Goal: Task Accomplishment & Management: Manage account settings

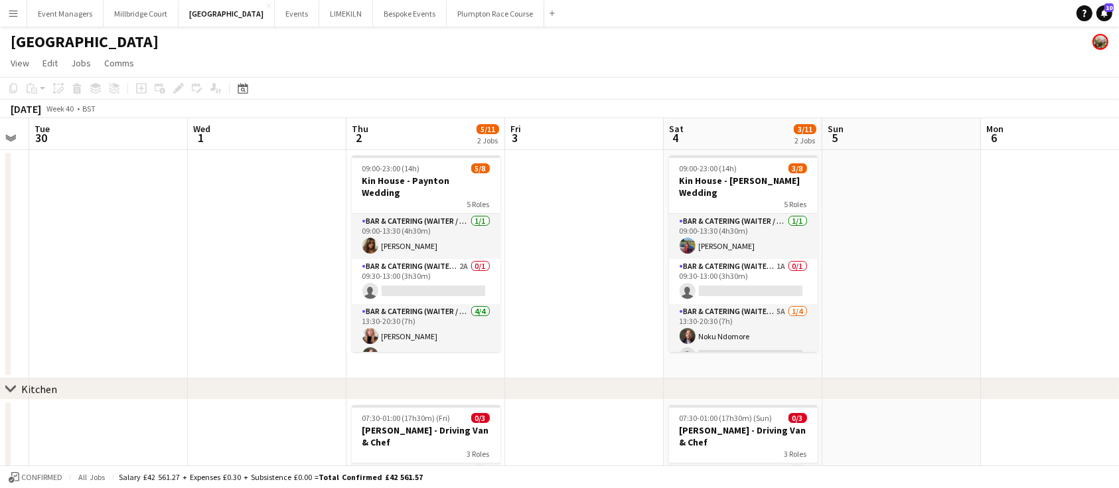
click at [407, 222] on app-card-role "Bar & Catering (Waiter / waitress) [DATE] 09:00-13:30 (4h30m) [PERSON_NAME]" at bounding box center [426, 236] width 149 height 45
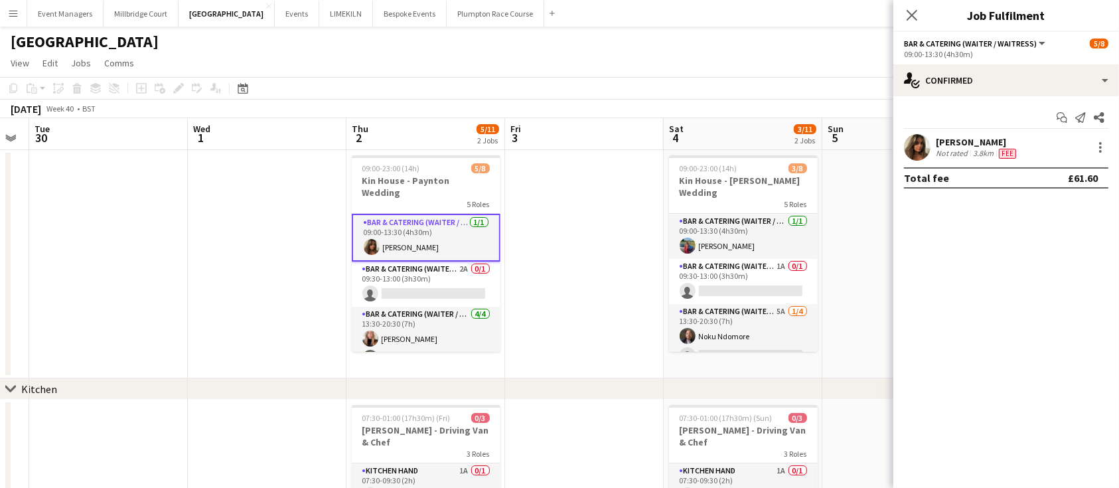
click at [1101, 150] on div at bounding box center [1100, 151] width 3 height 3
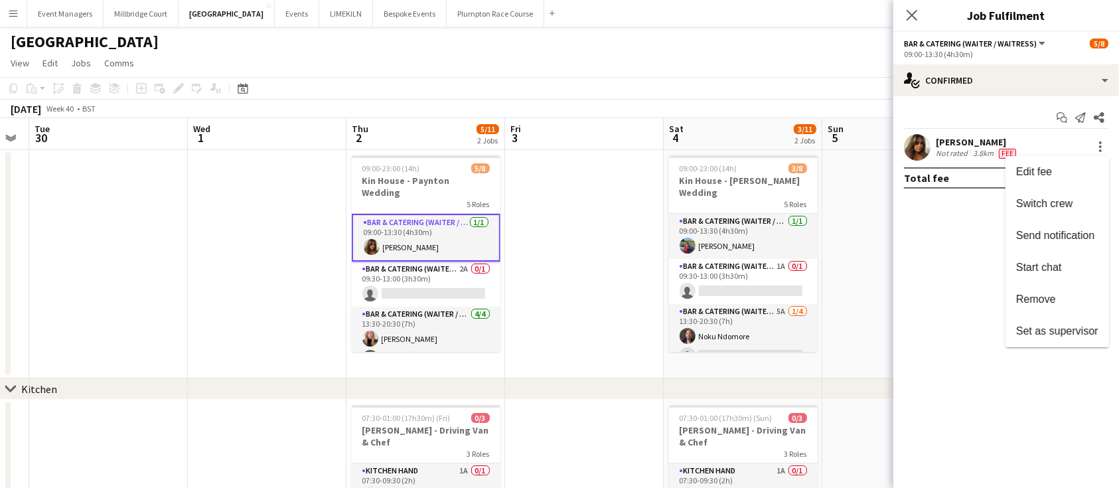
click at [1081, 301] on span "Remove" at bounding box center [1057, 299] width 82 height 12
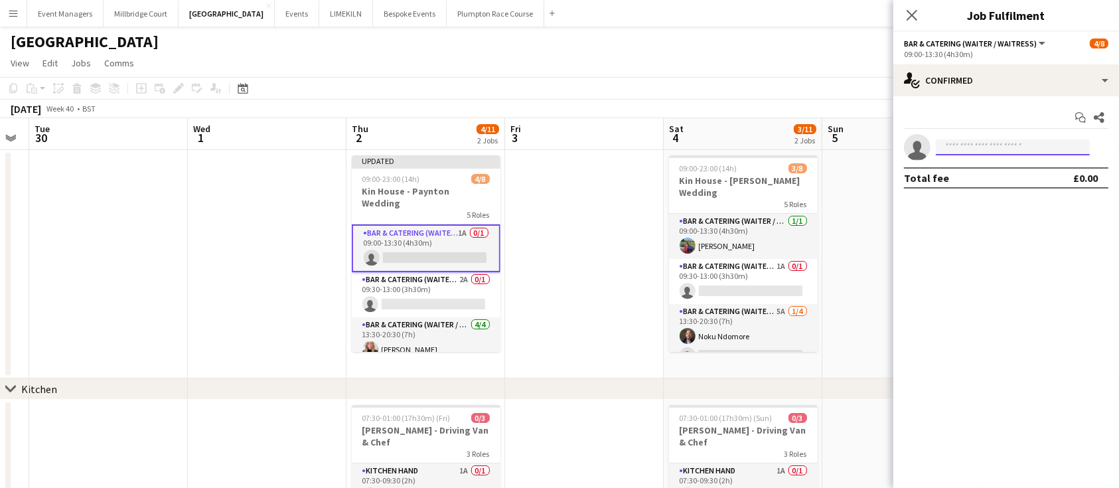
click at [1000, 142] on input at bounding box center [1013, 147] width 154 height 16
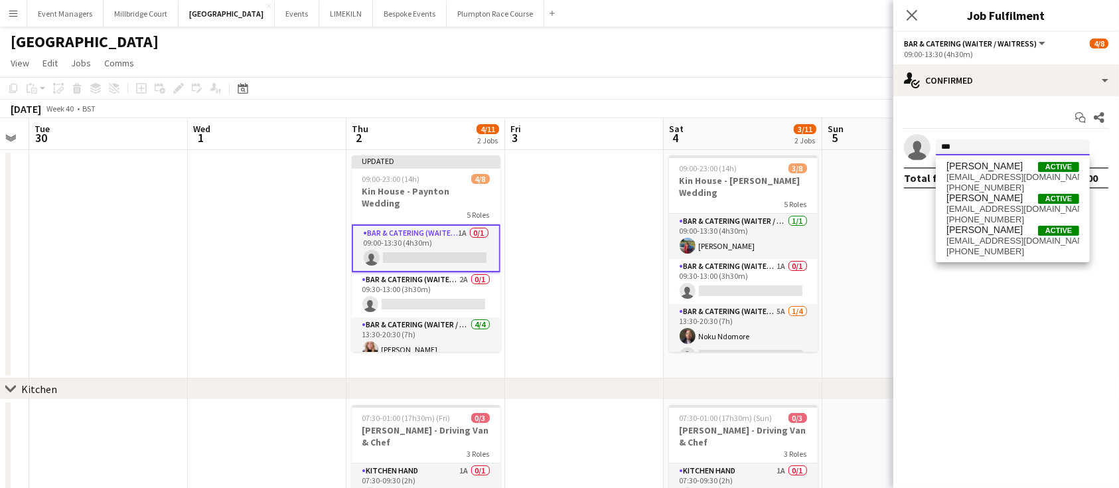
type input "***"
click at [1006, 206] on span "[EMAIL_ADDRESS][DOMAIN_NAME]" at bounding box center [1013, 209] width 133 height 11
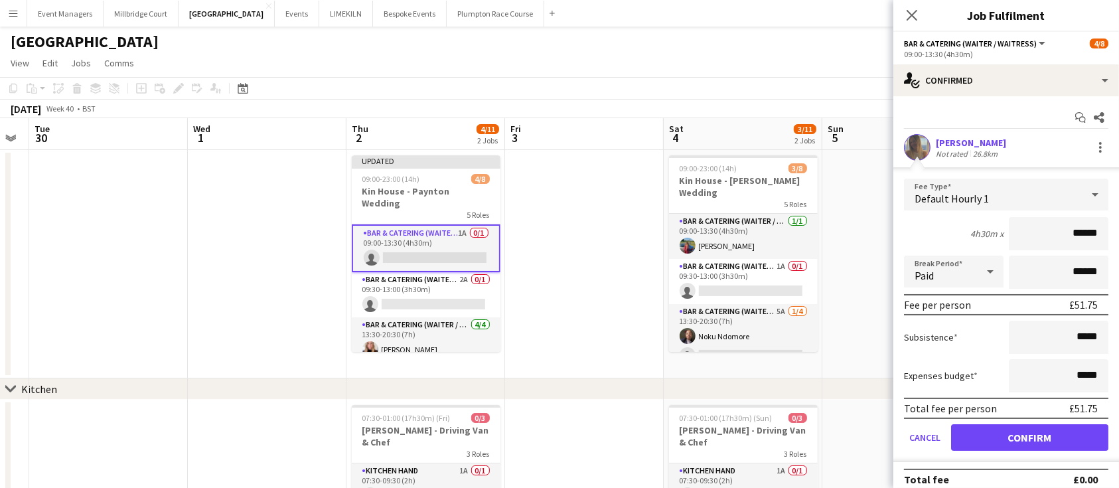
type input "******"
click at [1047, 435] on button "Confirm" at bounding box center [1029, 437] width 157 height 27
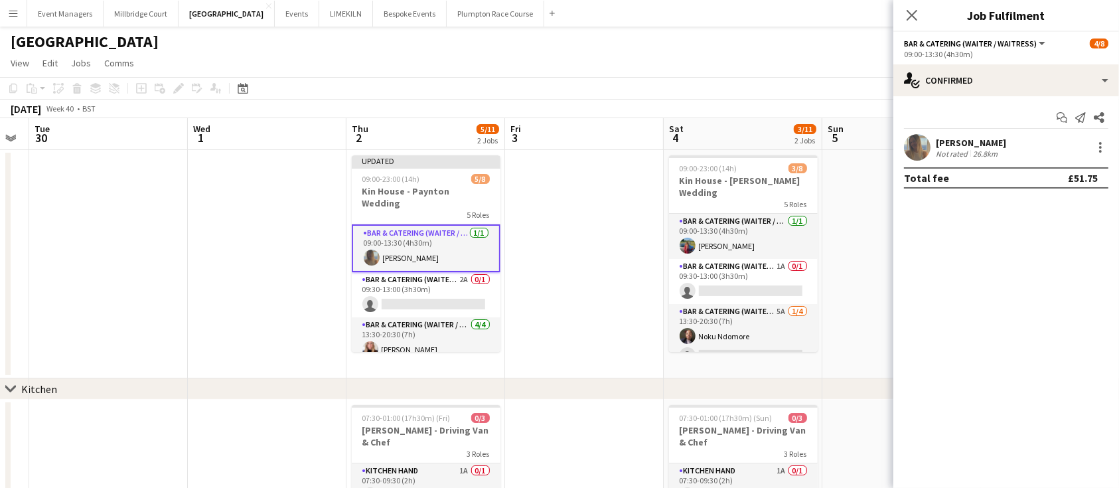
click at [914, 15] on icon at bounding box center [912, 15] width 11 height 11
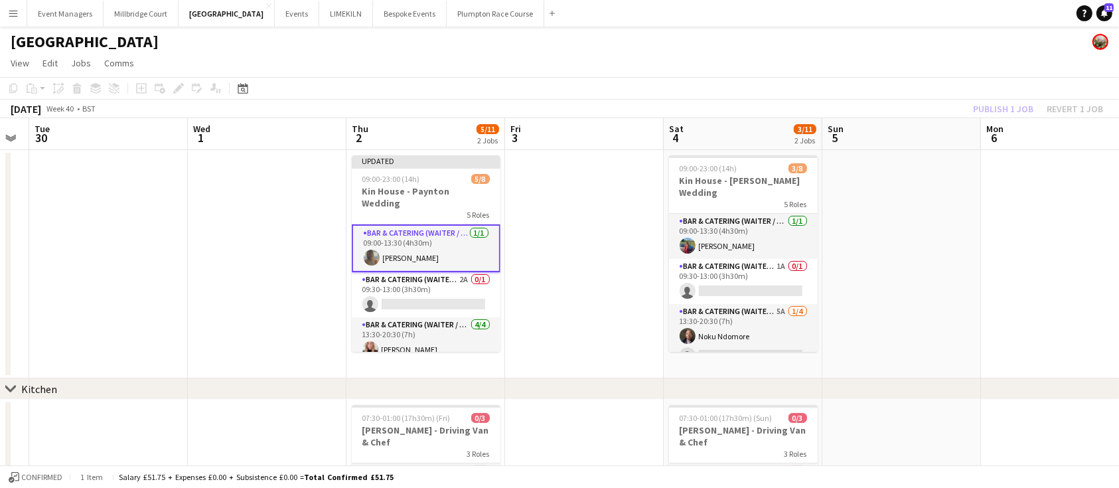
click at [1003, 114] on div "Publish 1 job Revert 1 job" at bounding box center [1038, 108] width 162 height 17
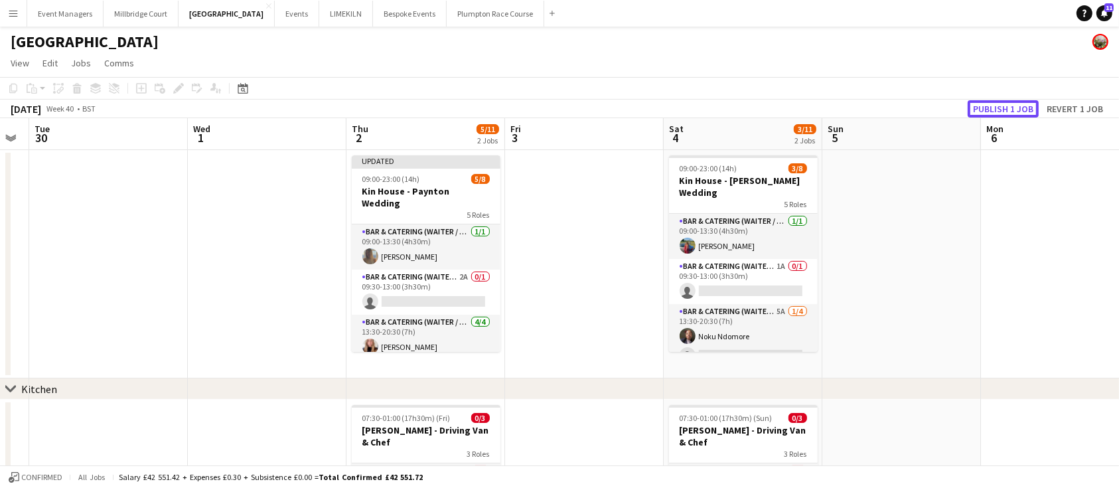
click at [1003, 114] on button "Publish 1 job" at bounding box center [1003, 108] width 71 height 17
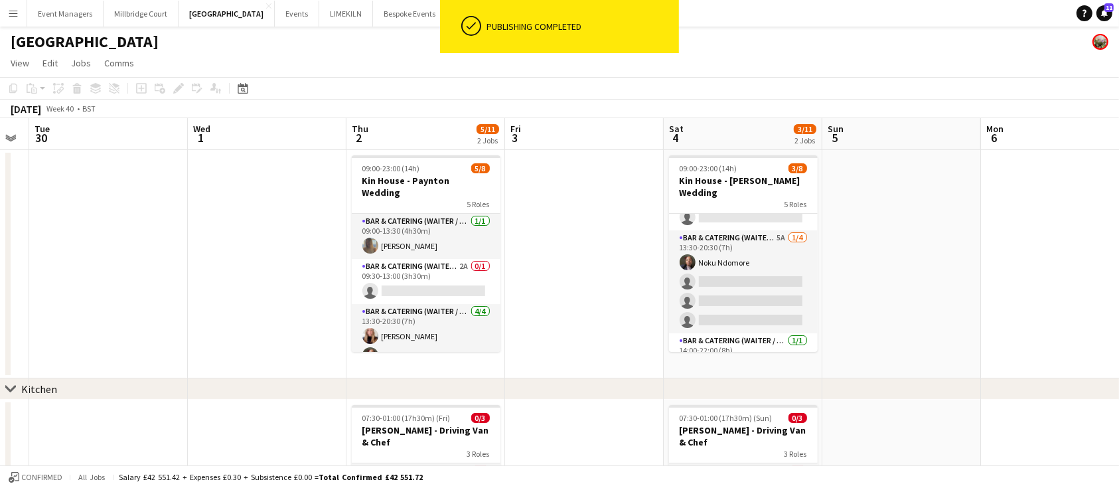
scroll to position [133, 0]
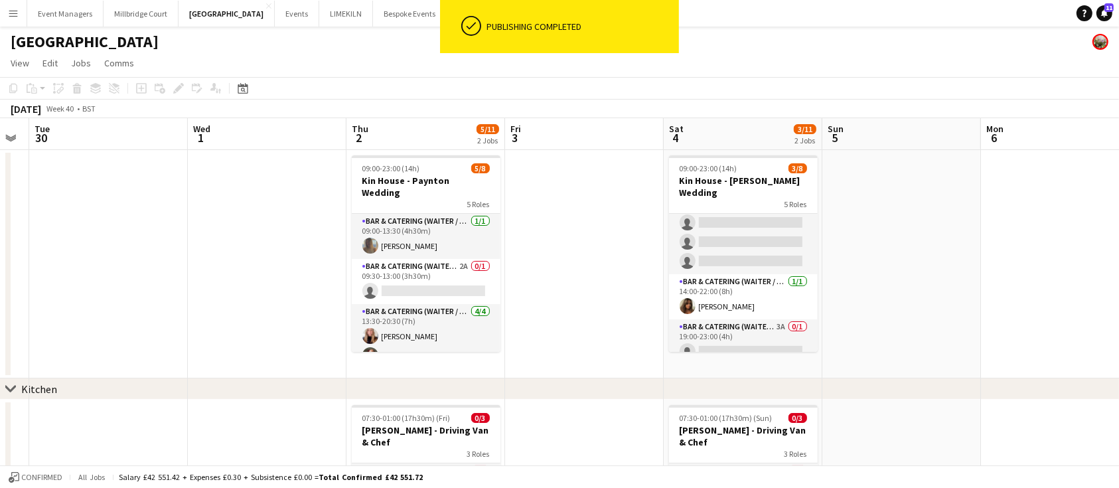
click at [748, 289] on app-card-role "Bar & Catering (Waiter / waitress) [DATE] 14:00-22:00 (8h) [PERSON_NAME]" at bounding box center [743, 296] width 149 height 45
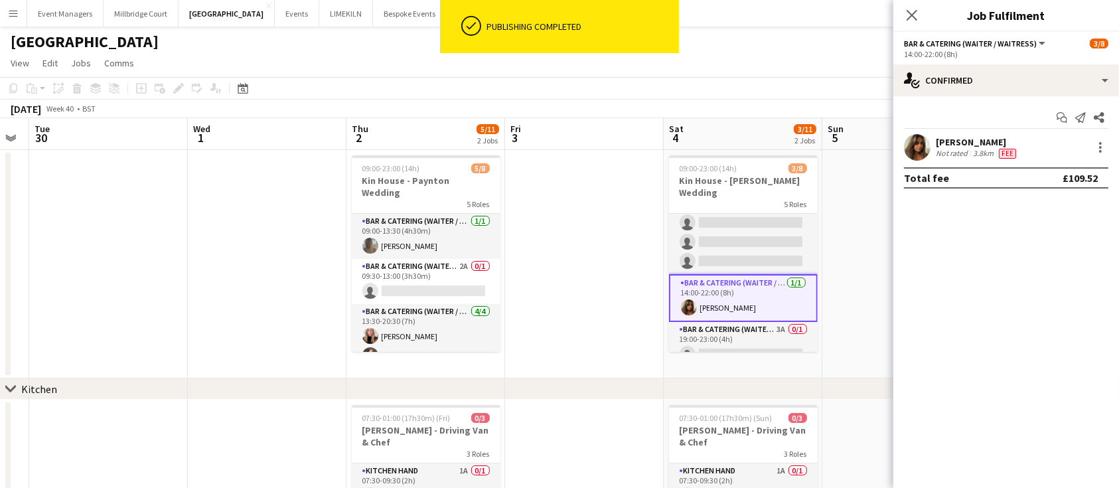
click at [1098, 146] on div at bounding box center [1101, 147] width 16 height 16
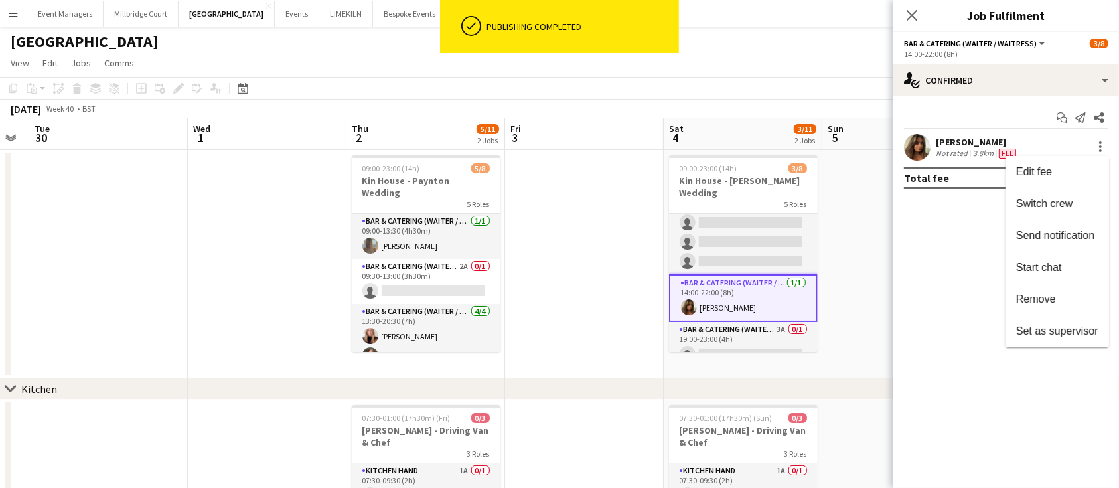
click at [1062, 296] on span "Remove" at bounding box center [1057, 299] width 82 height 12
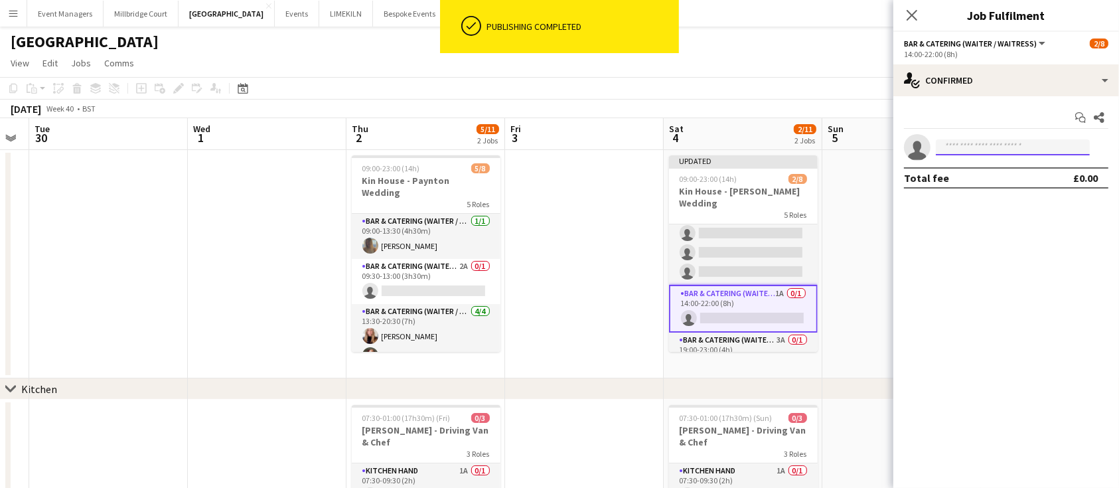
click at [985, 147] on input at bounding box center [1013, 147] width 154 height 16
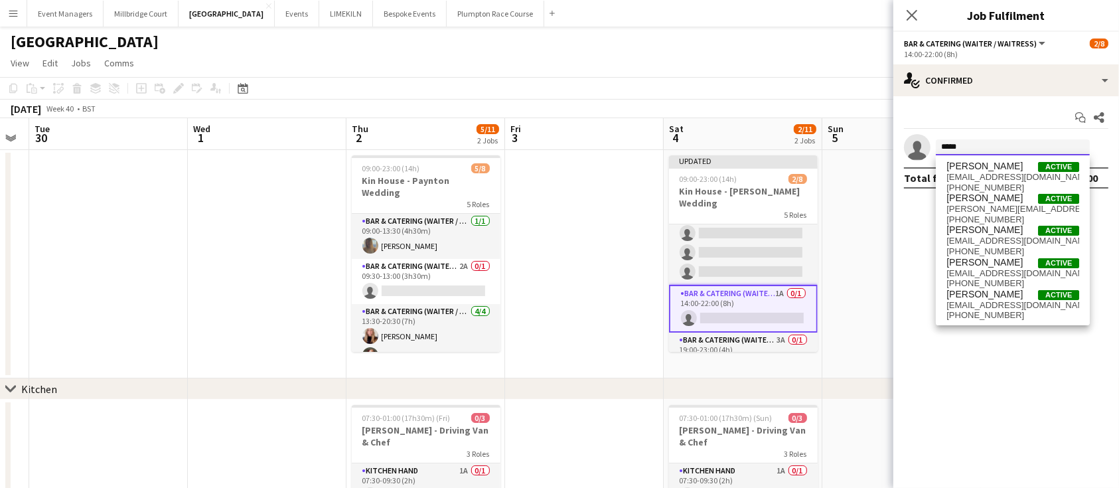
type input "*****"
click at [999, 266] on span "[PERSON_NAME]" at bounding box center [985, 262] width 76 height 11
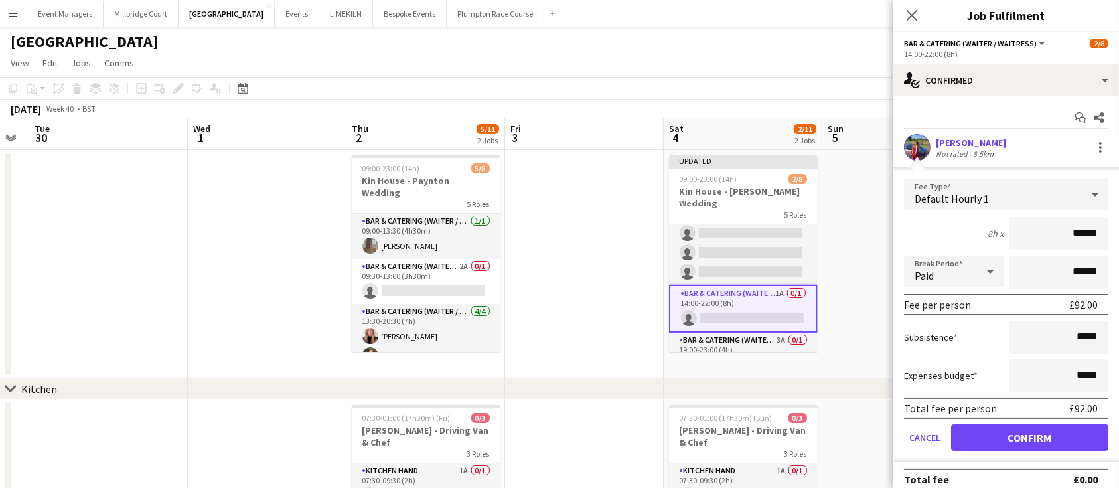
type input "******"
click at [1032, 439] on button "Confirm" at bounding box center [1029, 437] width 157 height 27
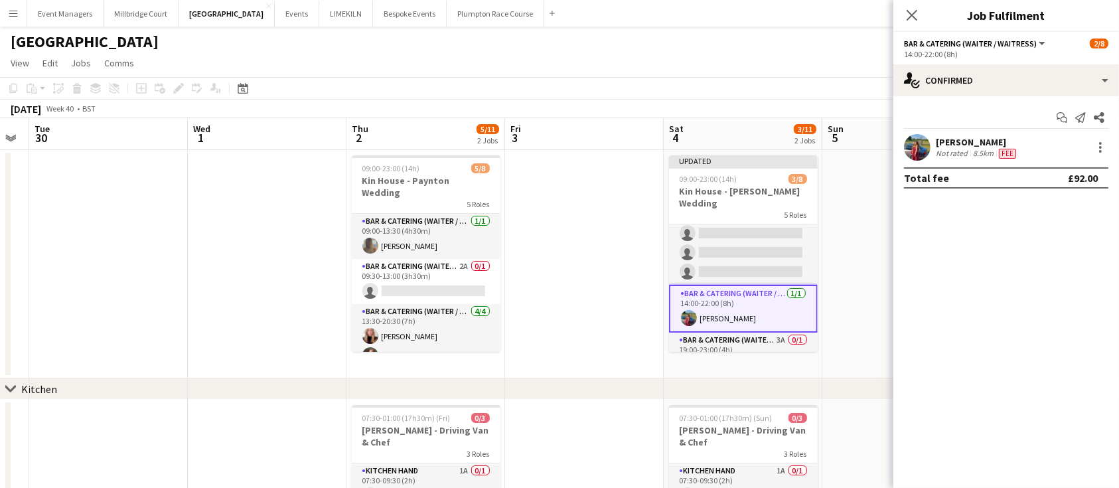
click at [914, 17] on icon at bounding box center [912, 15] width 11 height 11
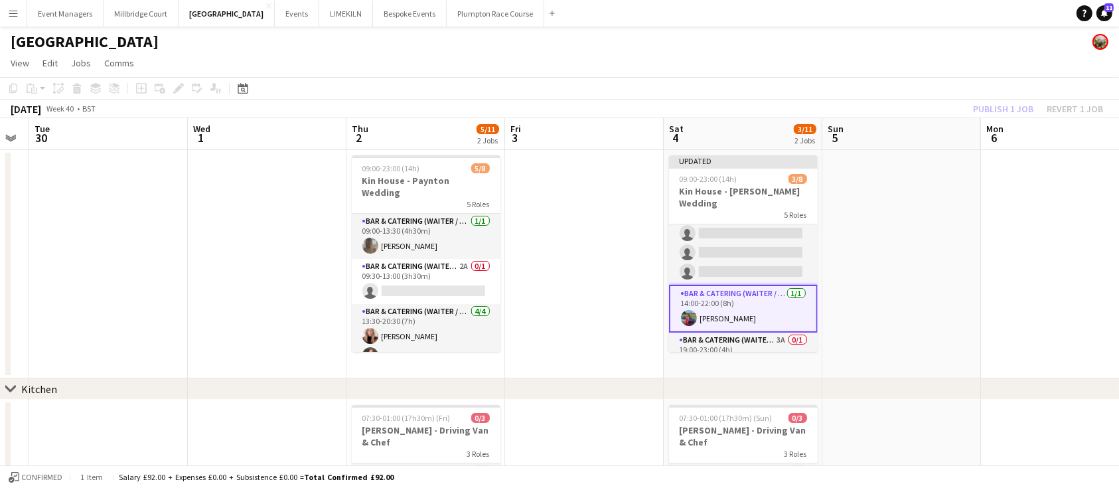
click at [1006, 103] on div "Publish 1 job Revert 1 job" at bounding box center [1038, 108] width 162 height 17
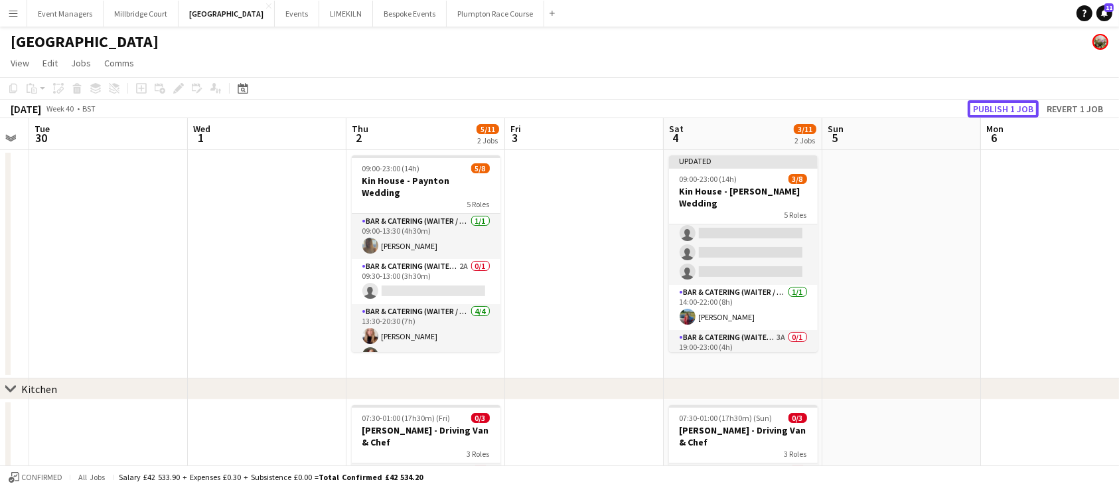
click at [1006, 103] on button "Publish 1 job" at bounding box center [1003, 108] width 71 height 17
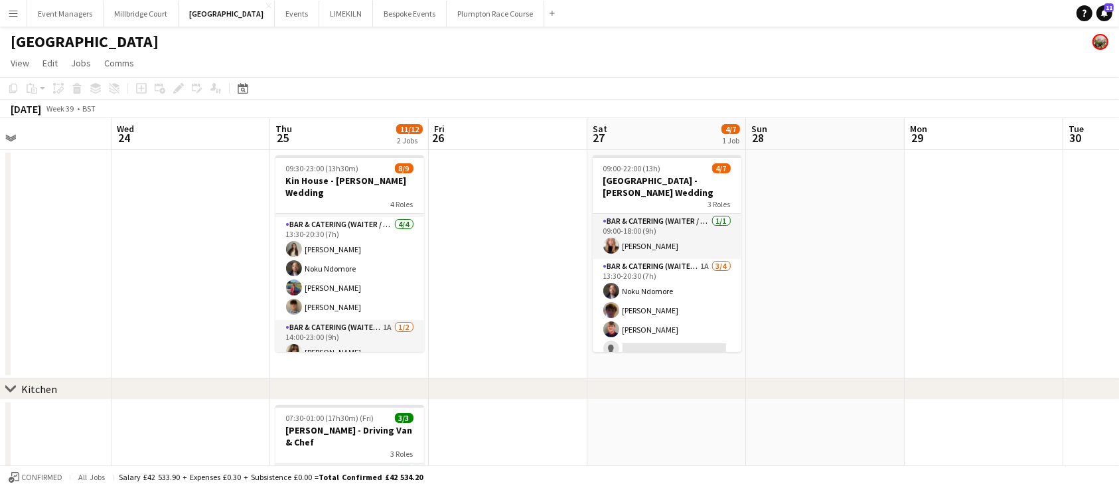
scroll to position [54, 0]
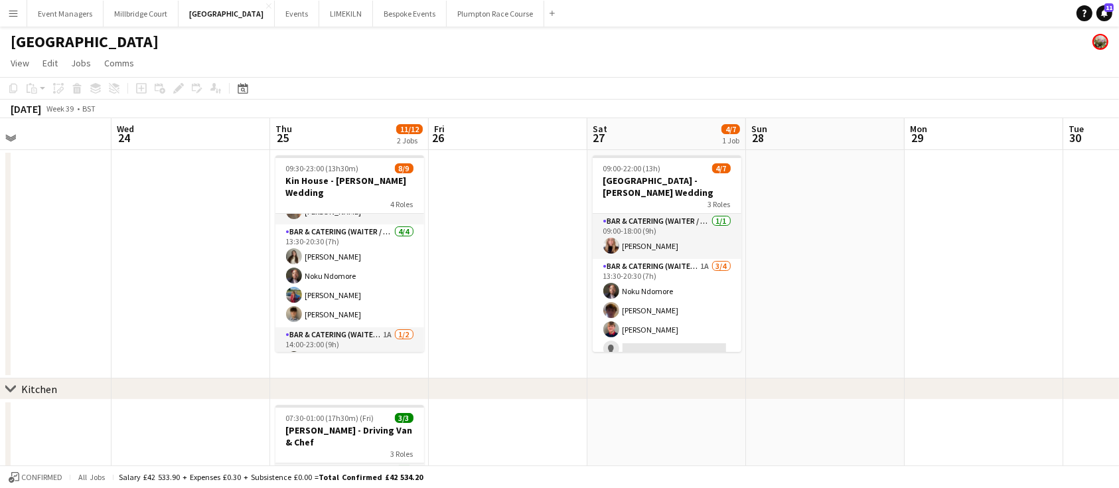
click at [353, 278] on app-card-role "Bar & Catering (Waiter / waitress) [DATE] 13:30-20:30 (7h) [PERSON_NAME] [PERSO…" at bounding box center [350, 275] width 149 height 103
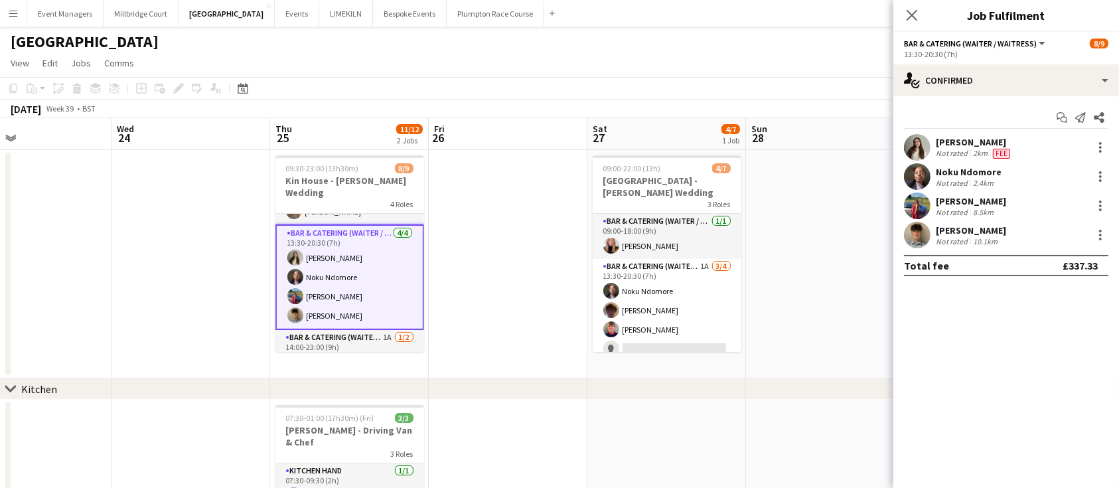
scroll to position [0, 0]
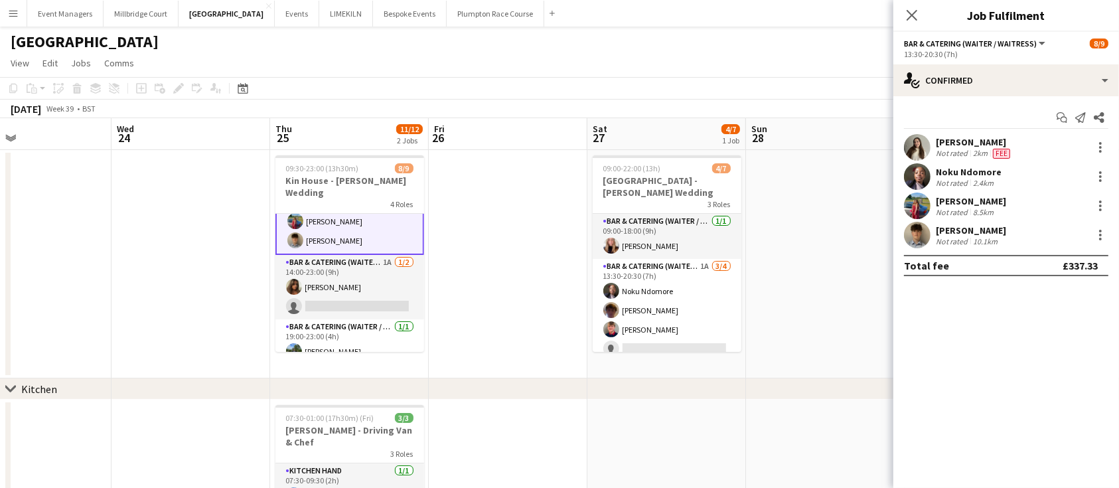
click at [353, 278] on app-card-role "Bar & Catering (Waiter / waitress) 1A [DATE] 14:00-23:00 (9h) [PERSON_NAME] sin…" at bounding box center [350, 287] width 149 height 64
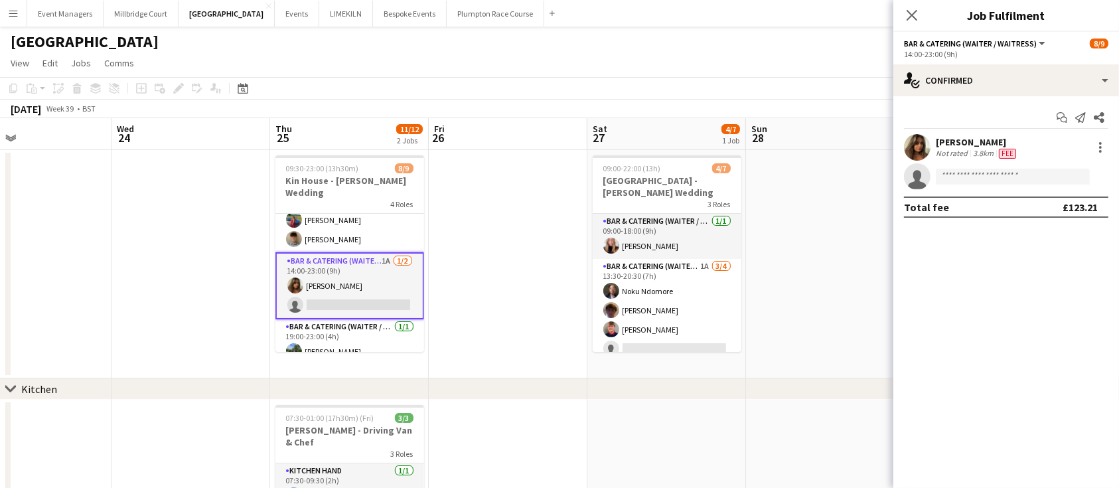
scroll to position [127, 0]
click at [1103, 150] on div at bounding box center [1101, 147] width 16 height 16
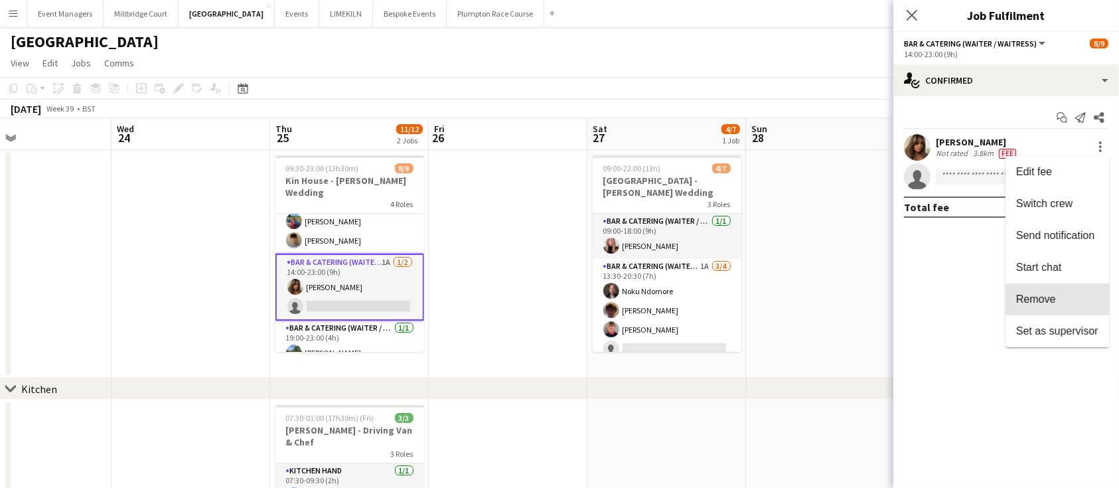
click at [1087, 300] on span "Remove" at bounding box center [1057, 299] width 82 height 12
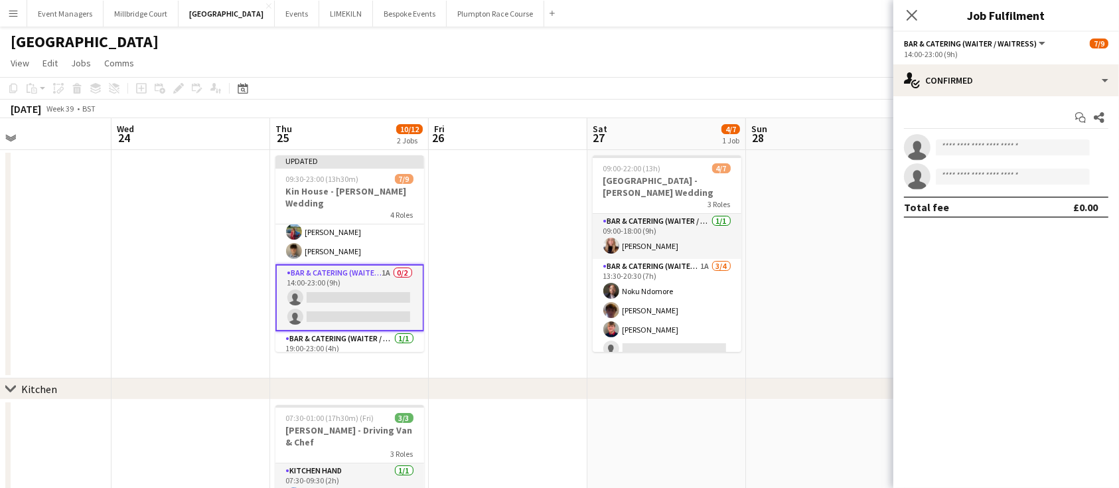
click at [913, 22] on app-icon "Close pop-in" at bounding box center [912, 15] width 16 height 16
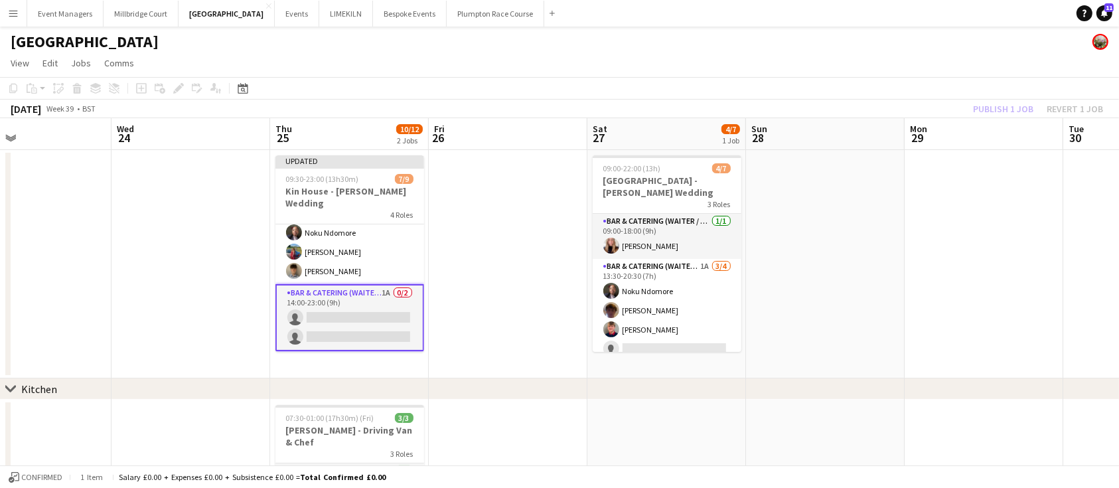
scroll to position [110, 0]
click at [354, 299] on app-card-role "Bar & Catering (Waiter / waitress) 1A 0/2 14:00-23:00 (9h) single-neutral-actio…" at bounding box center [350, 315] width 149 height 67
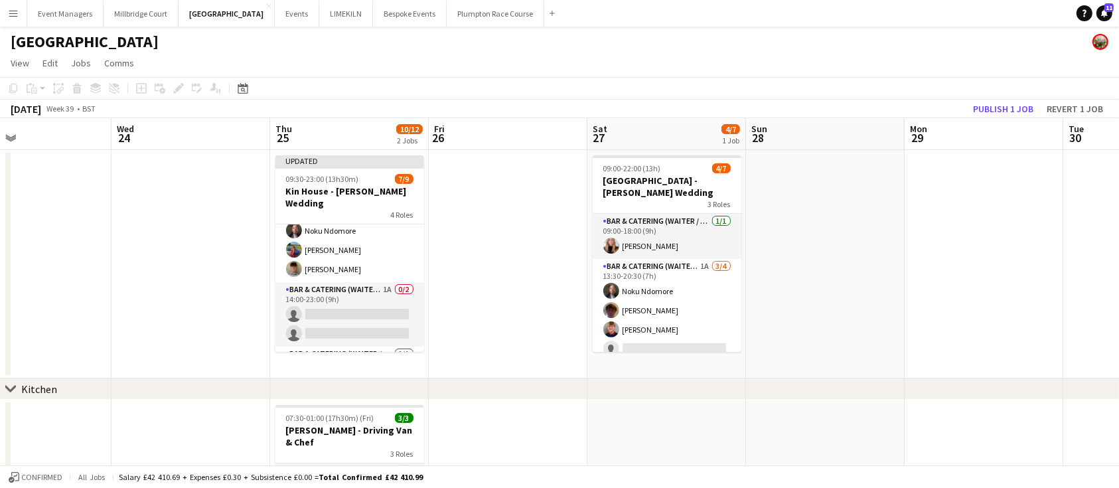
click at [362, 285] on app-card-role "Bar & Catering (Waiter / waitress) 1A 0/2 14:00-23:00 (9h) single-neutral-actio…" at bounding box center [350, 314] width 149 height 64
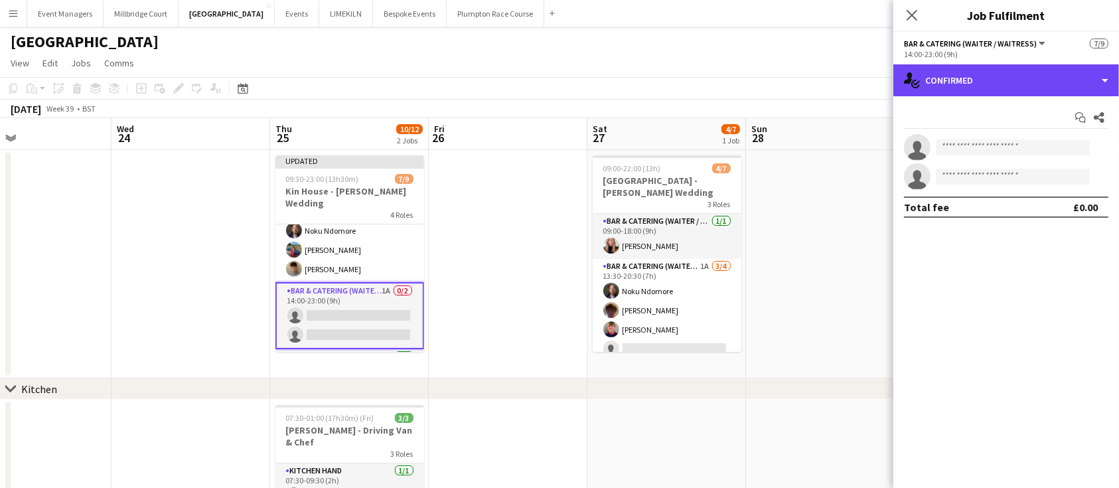
click at [1016, 81] on div "single-neutral-actions-check-2 Confirmed" at bounding box center [1007, 80] width 226 height 32
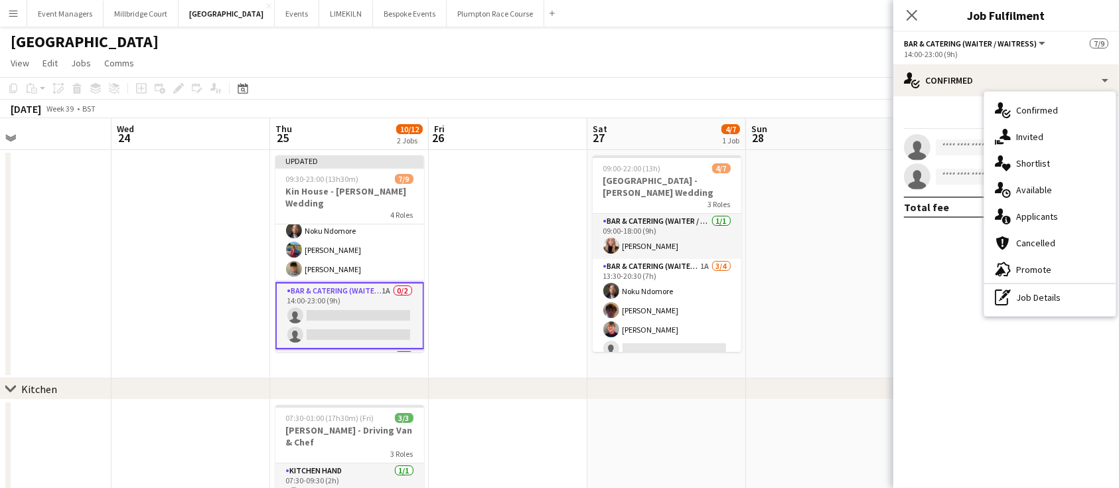
click at [1064, 300] on div "pen-write Job Details" at bounding box center [1050, 297] width 131 height 27
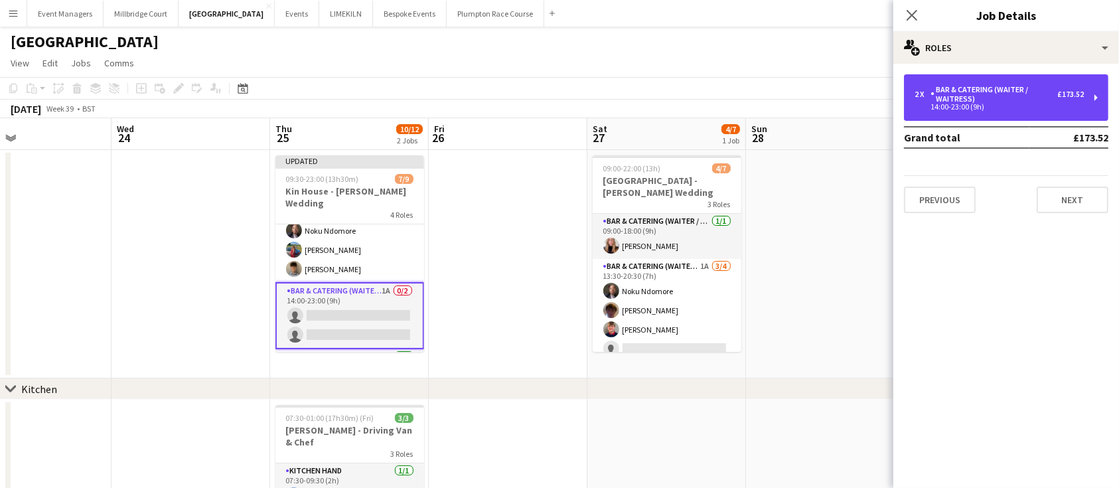
click at [981, 89] on div "Bar & Catering (Waiter / waitress)" at bounding box center [994, 94] width 127 height 19
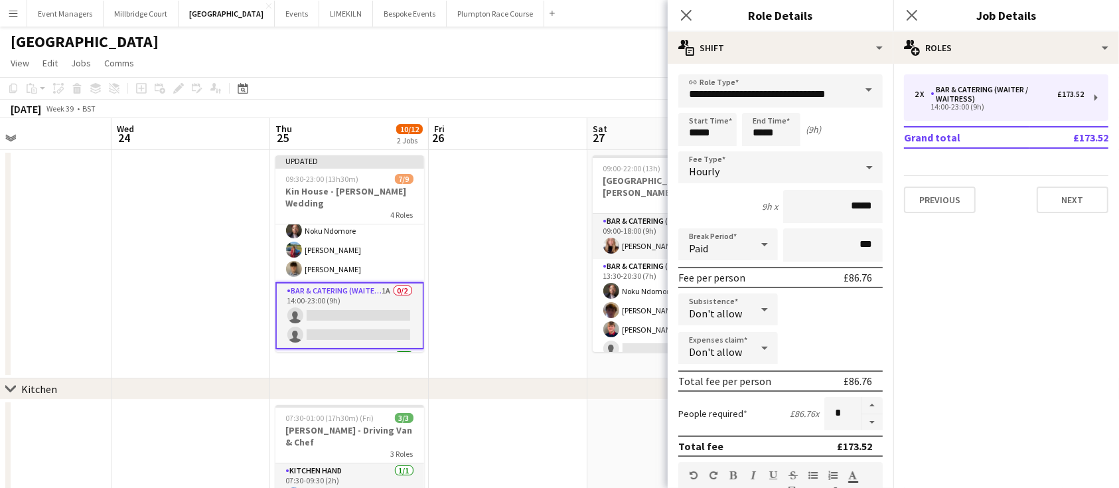
click at [862, 419] on button "button" at bounding box center [872, 422] width 21 height 17
type input "*"
click at [914, 7] on div "Close pop-in" at bounding box center [912, 15] width 37 height 31
click at [916, 15] on icon "Close pop-in" at bounding box center [912, 15] width 11 height 11
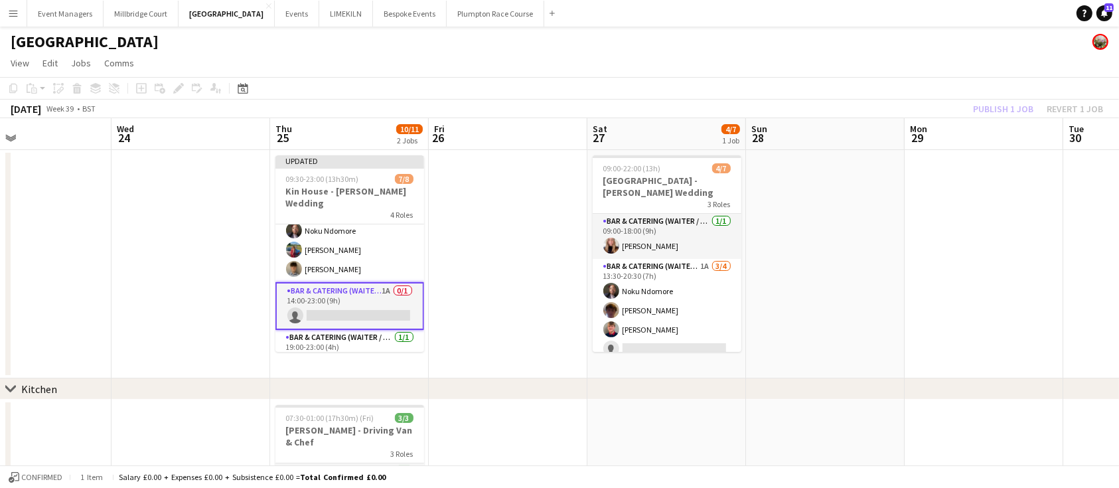
scroll to position [0, 0]
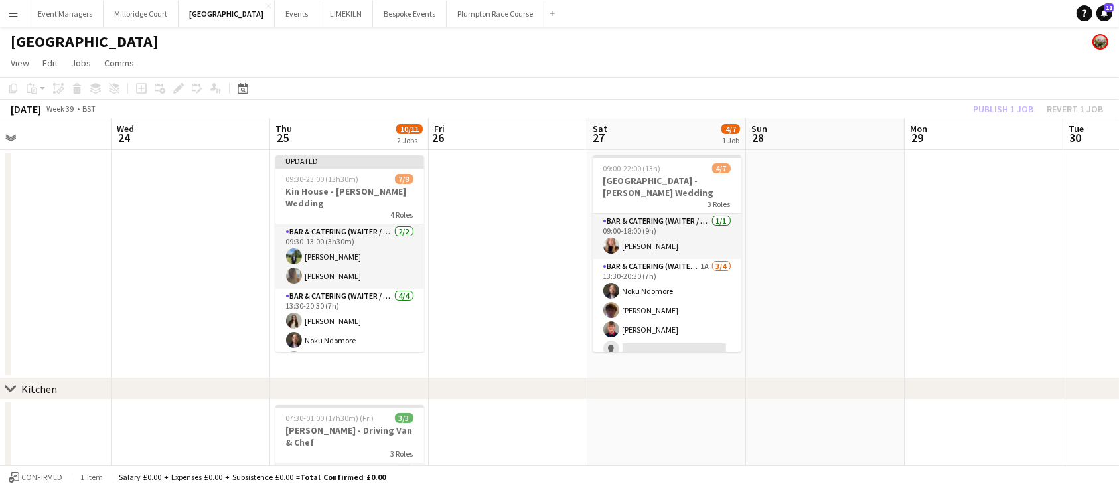
click at [350, 252] on app-card-role "Bar & Catering (Waiter / waitress) [DATE] 09:30-13:00 (3h30m) [PERSON_NAME] [PE…" at bounding box center [350, 256] width 149 height 64
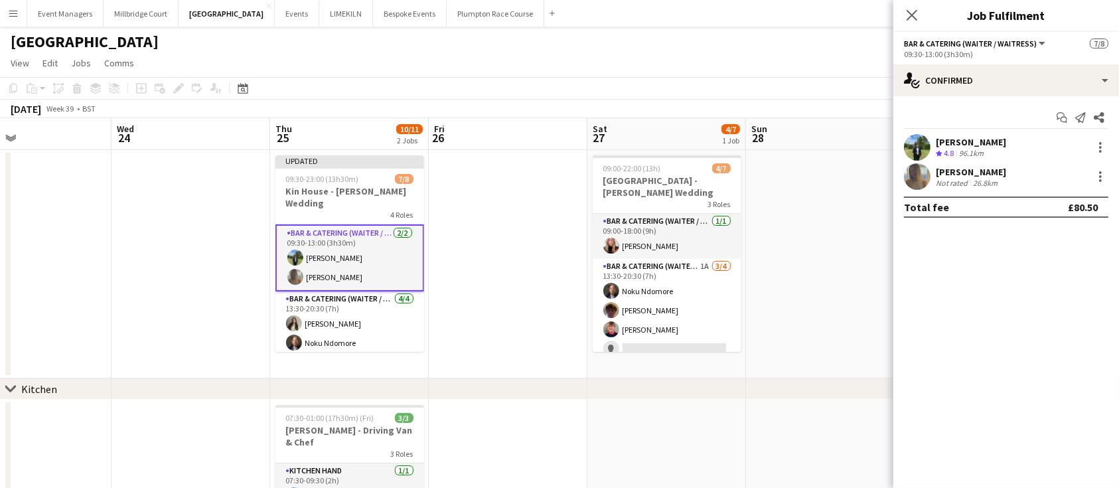
click at [1107, 174] on div at bounding box center [1101, 177] width 16 height 16
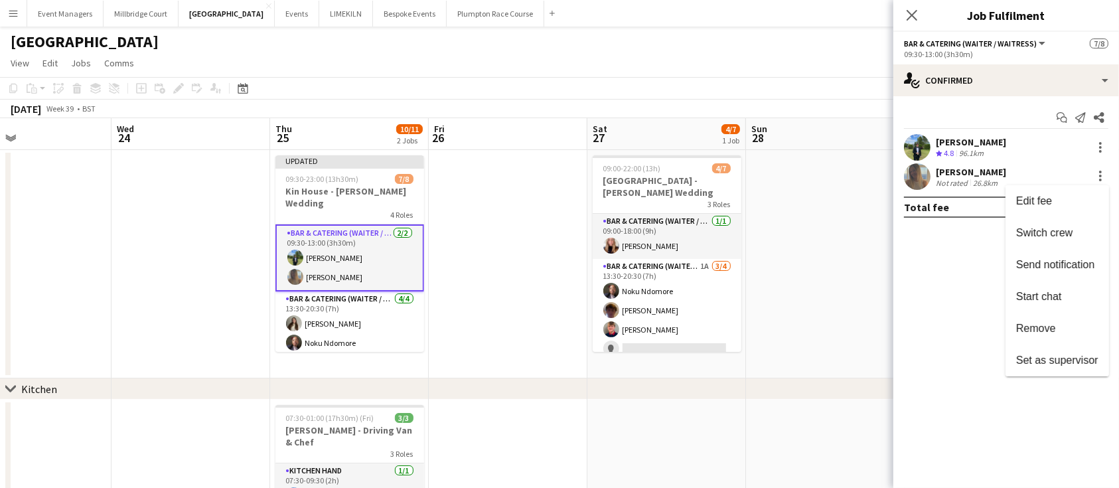
click at [1065, 329] on span "Remove" at bounding box center [1057, 329] width 82 height 12
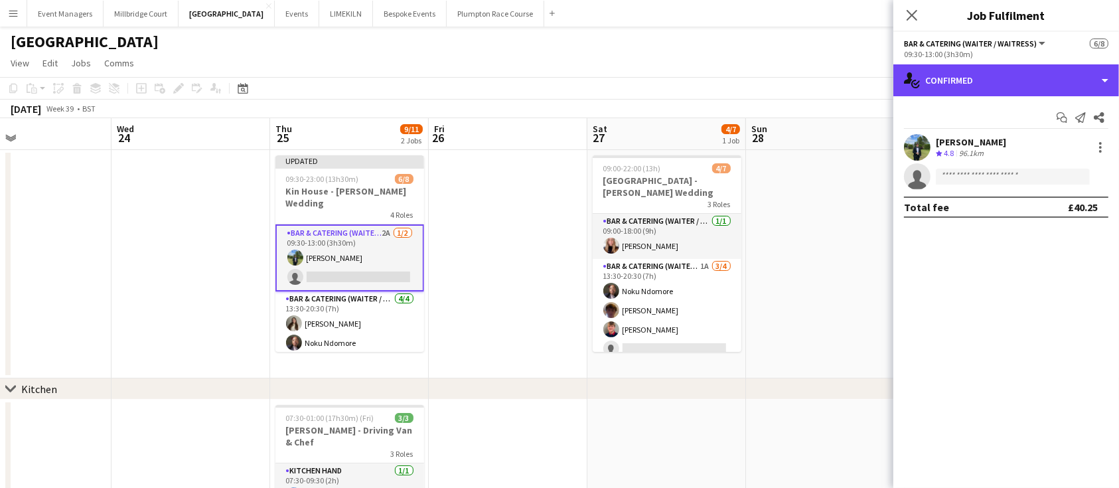
click at [968, 70] on div "single-neutral-actions-check-2 Confirmed" at bounding box center [1007, 80] width 226 height 32
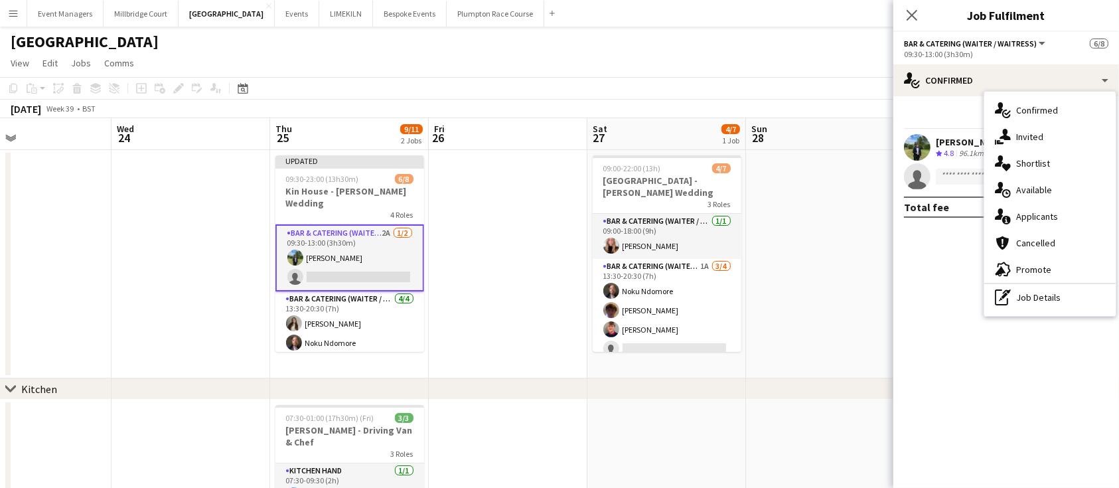
click at [1048, 299] on div "pen-write Job Details" at bounding box center [1050, 297] width 131 height 27
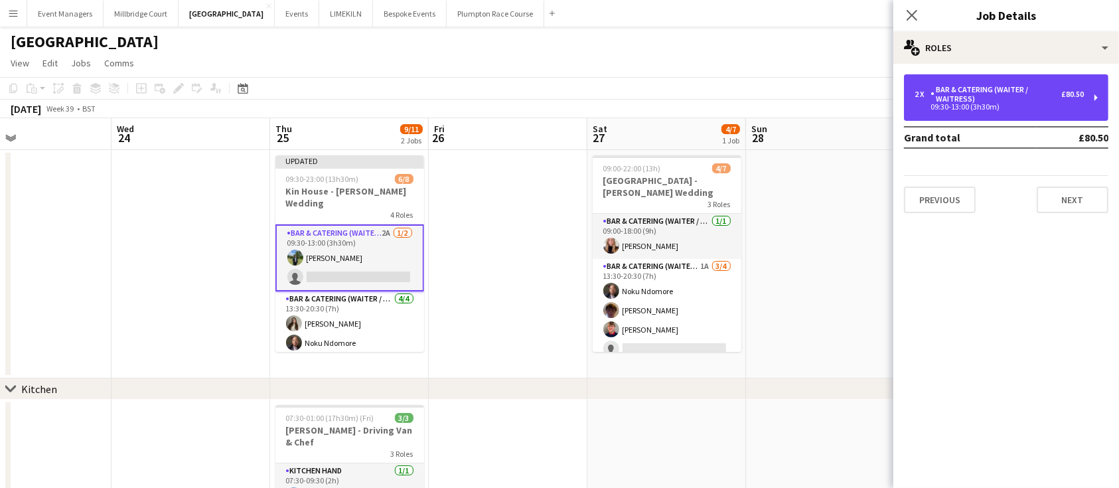
click at [1030, 101] on div "Bar & Catering (Waiter / waitress)" at bounding box center [996, 94] width 131 height 19
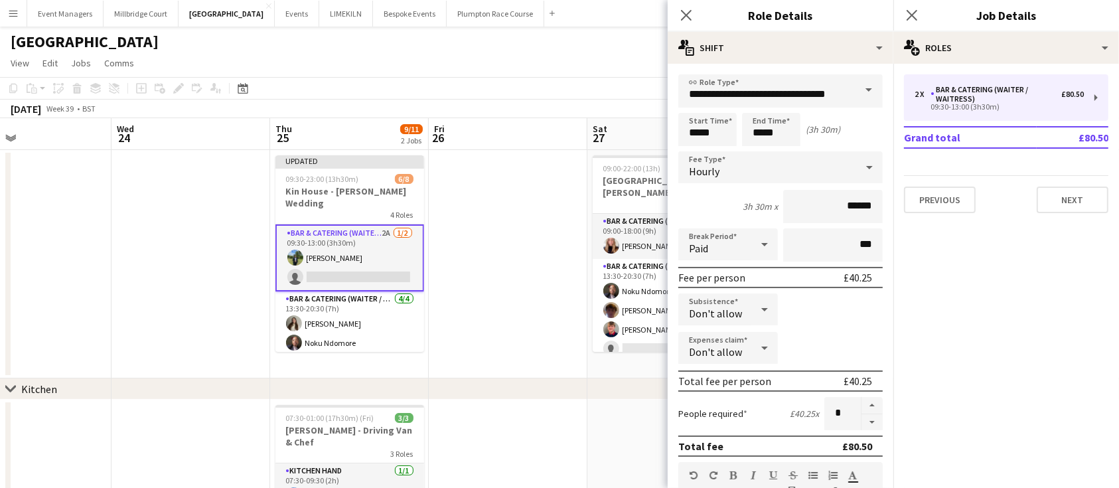
click at [862, 421] on button "button" at bounding box center [872, 422] width 21 height 17
type input "*"
click at [920, 7] on app-icon "Close pop-in" at bounding box center [912, 15] width 16 height 16
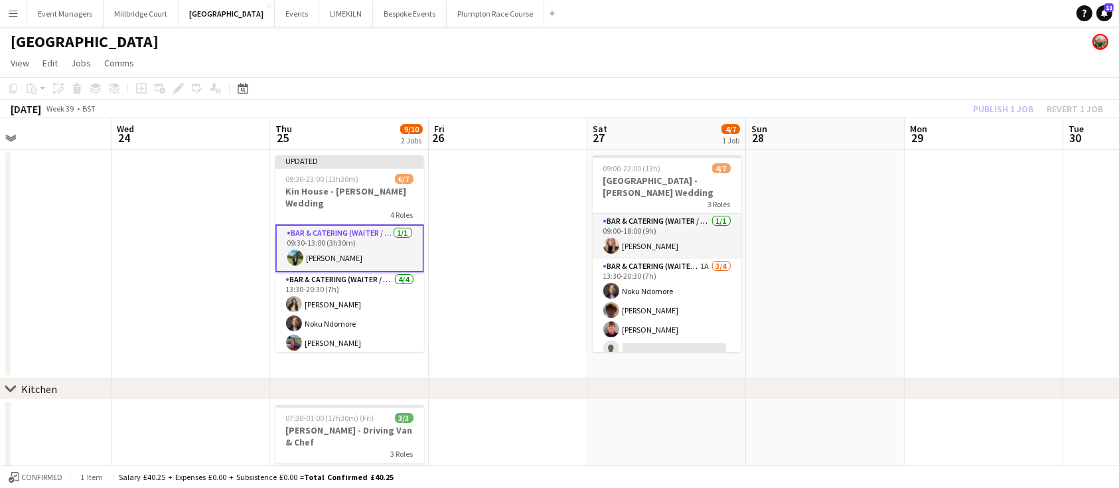
click at [295, 188] on h3 "Kin House - [PERSON_NAME] Wedding" at bounding box center [350, 197] width 149 height 24
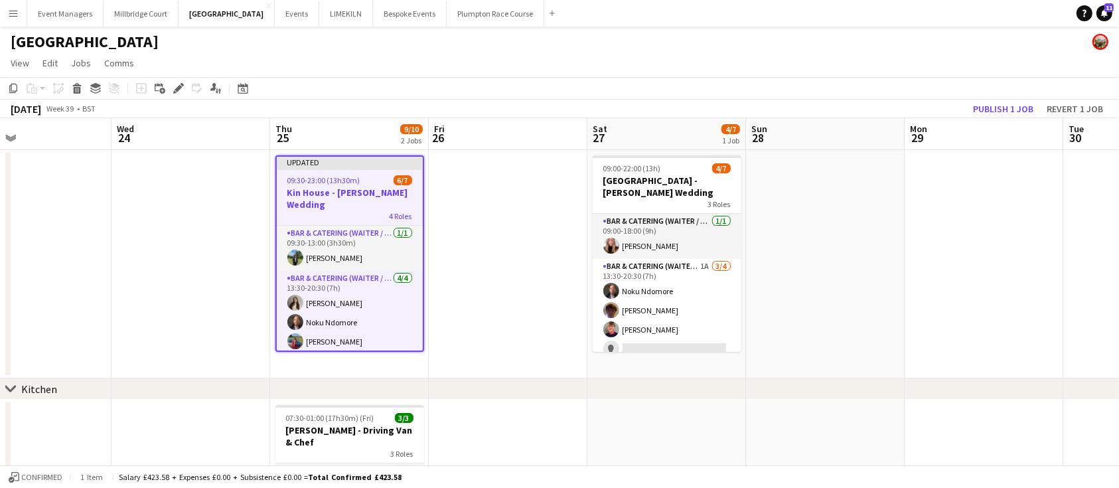
click at [175, 88] on icon "Edit" at bounding box center [178, 88] width 11 height 11
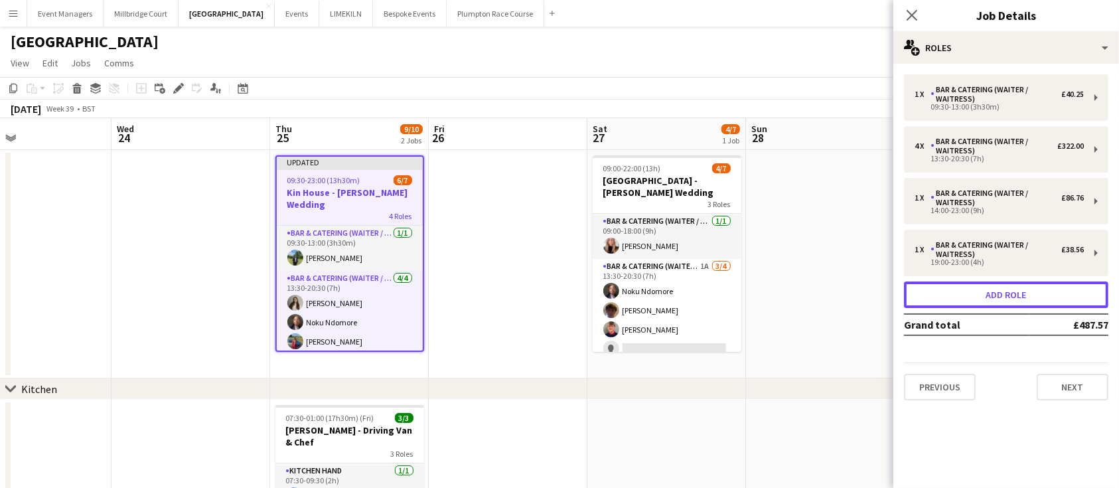
click at [1051, 300] on button "Add role" at bounding box center [1006, 294] width 204 height 27
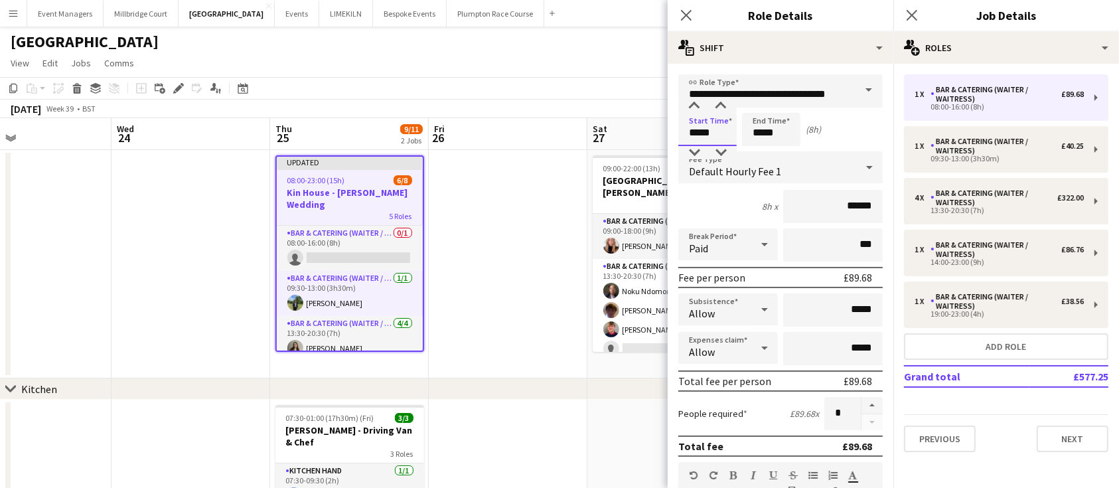
drag, startPoint x: 721, startPoint y: 135, endPoint x: 562, endPoint y: 173, distance: 163.6
click at [562, 173] on body "Menu Boards Boards Boards All jobs Status Workforce Workforce My Workforce Recr…" at bounding box center [559, 355] width 1119 height 710
type input "*****"
drag, startPoint x: 785, startPoint y: 128, endPoint x: 686, endPoint y: 125, distance: 99.0
click at [686, 125] on div "Start Time ***** End Time ***** (7h)" at bounding box center [780, 129] width 204 height 33
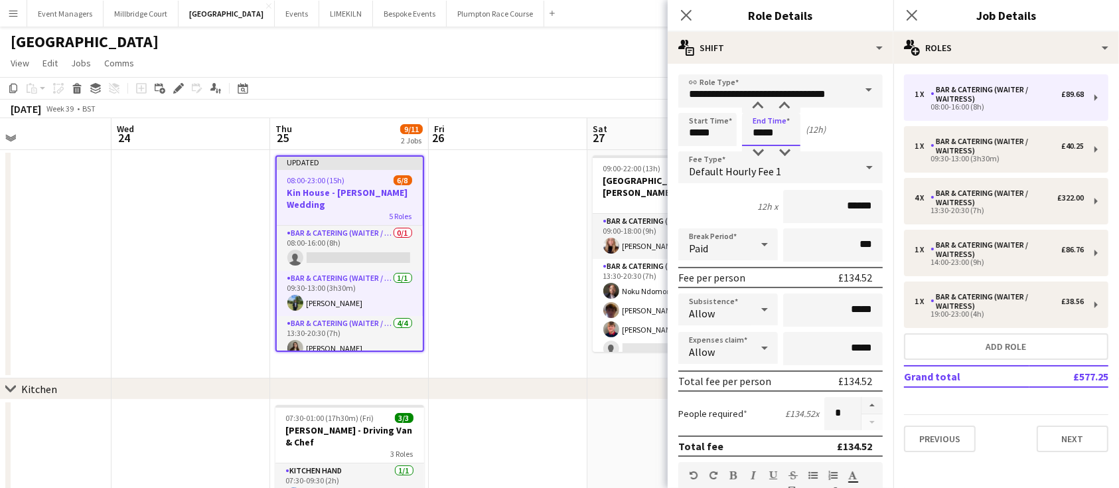
type input "*****"
click at [858, 219] on input "******" at bounding box center [833, 206] width 100 height 33
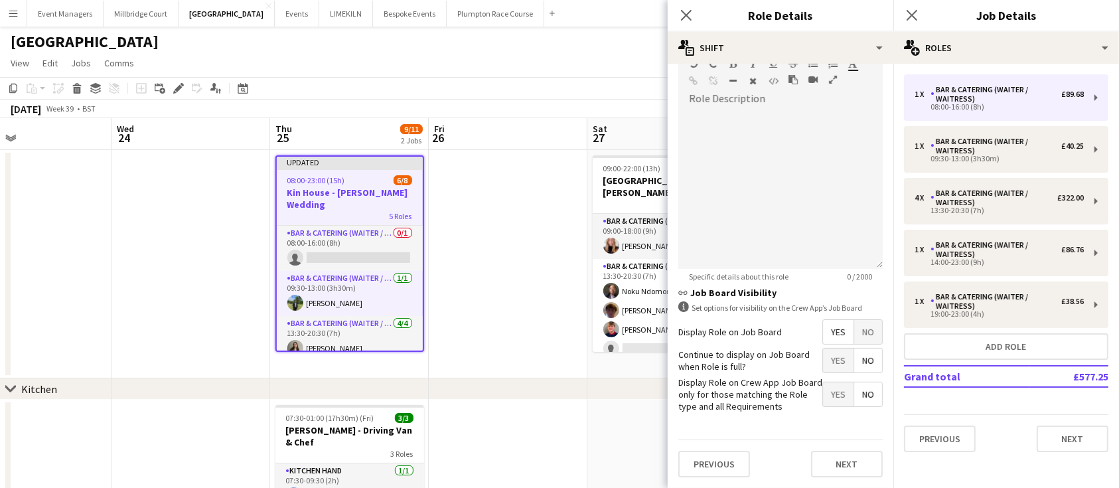
type input "******"
click at [855, 454] on button "Next" at bounding box center [847, 464] width 72 height 27
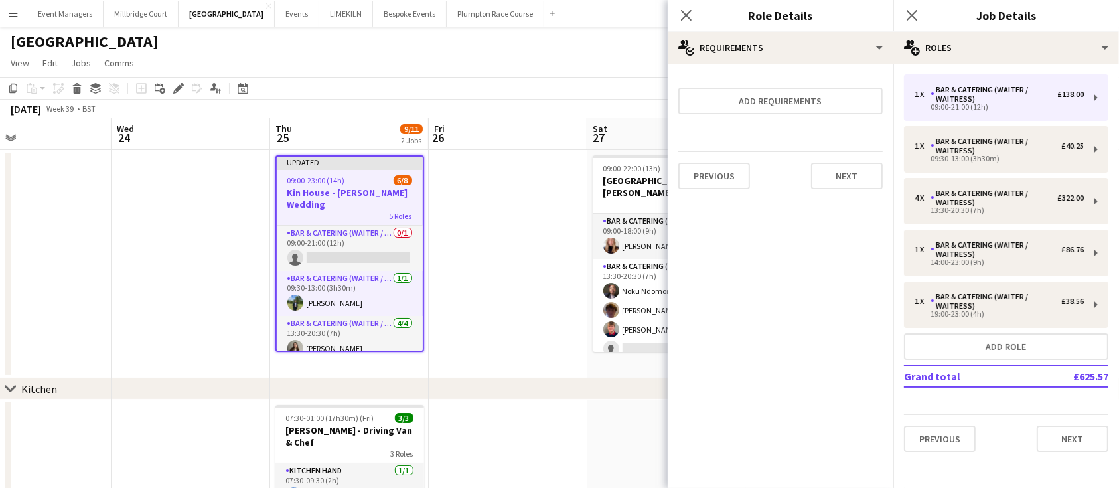
scroll to position [0, 0]
click at [917, 16] on icon "Close pop-in" at bounding box center [912, 15] width 11 height 11
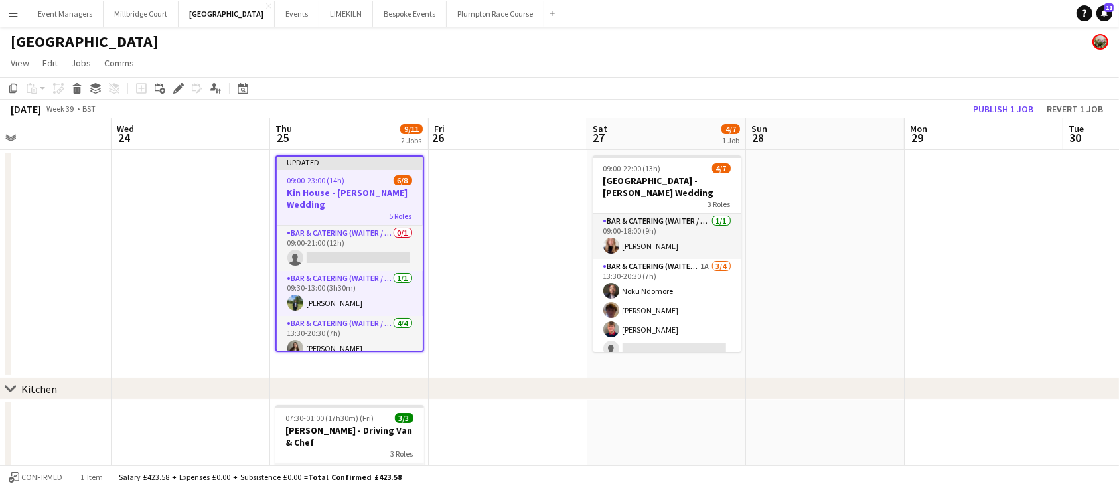
click at [319, 242] on app-card-role "Bar & Catering (Waiter / waitress) 0/1 09:00-21:00 (12h) single-neutral-actions" at bounding box center [350, 248] width 146 height 45
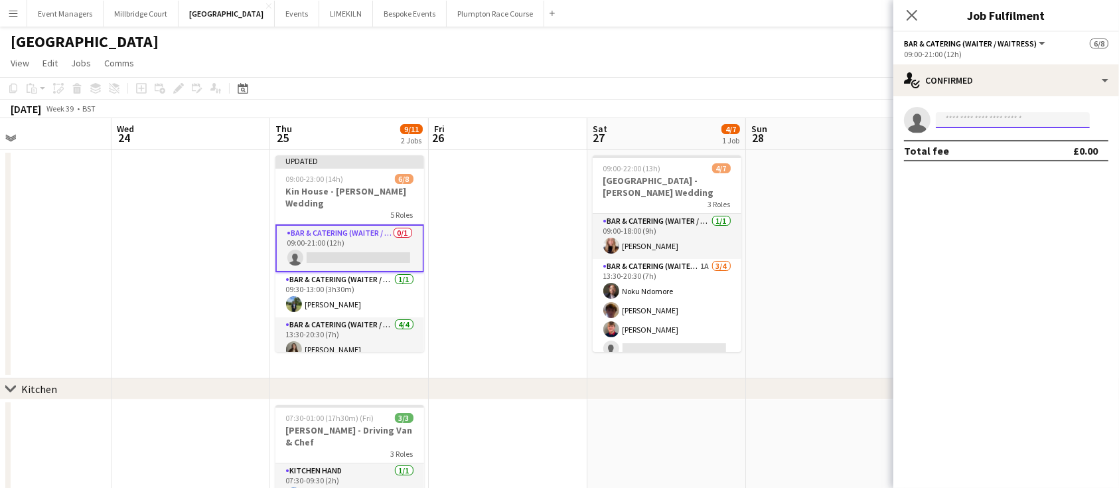
click at [1034, 116] on input at bounding box center [1013, 120] width 154 height 16
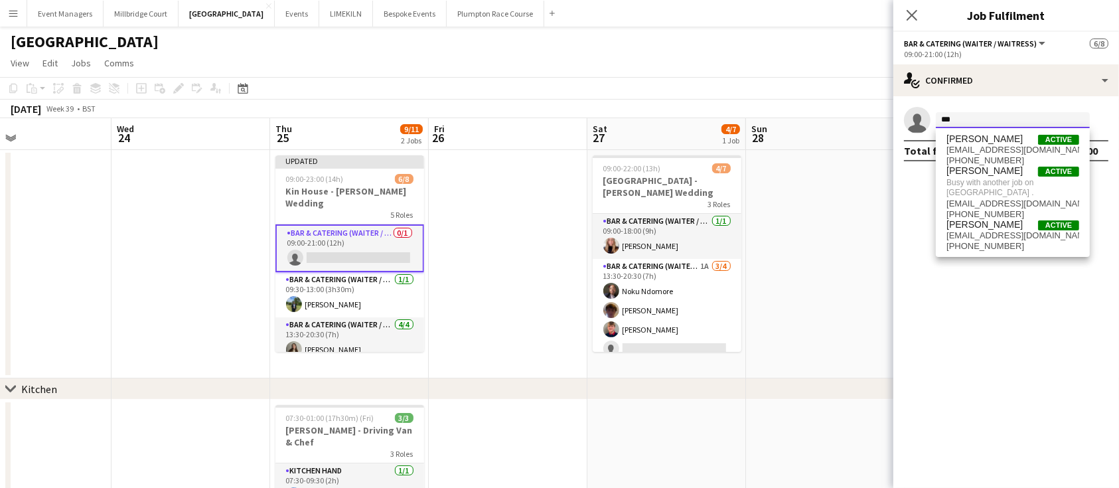
type input "***"
click at [920, 15] on app-icon "Close pop-in" at bounding box center [912, 15] width 16 height 16
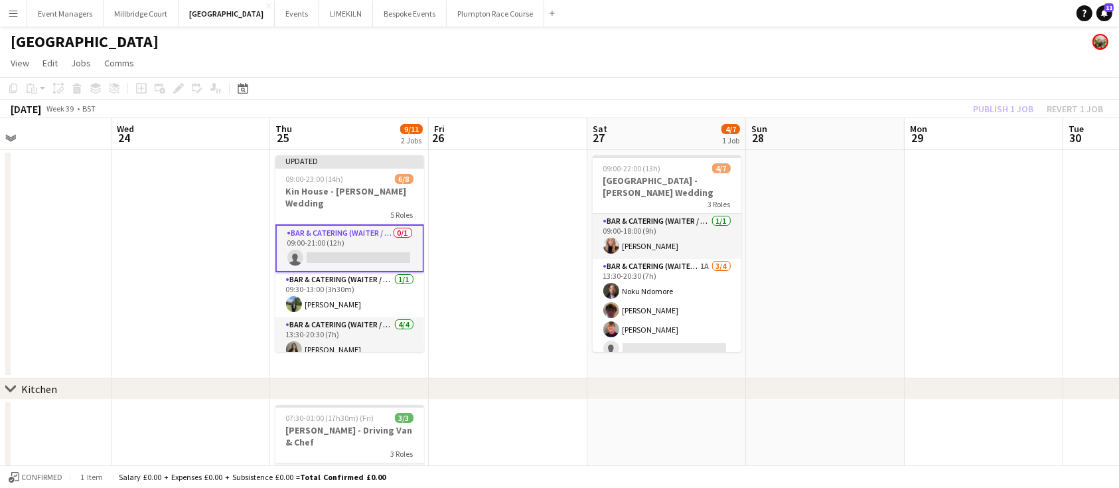
click at [1009, 108] on div "Publish 1 job Revert 1 job" at bounding box center [1038, 108] width 162 height 17
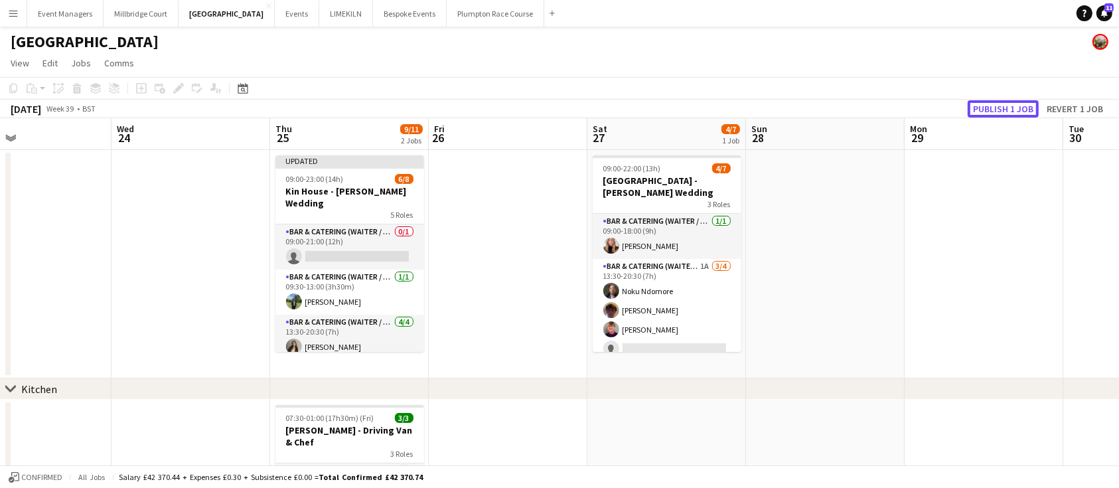
click at [1009, 108] on button "Publish 1 job" at bounding box center [1003, 108] width 71 height 17
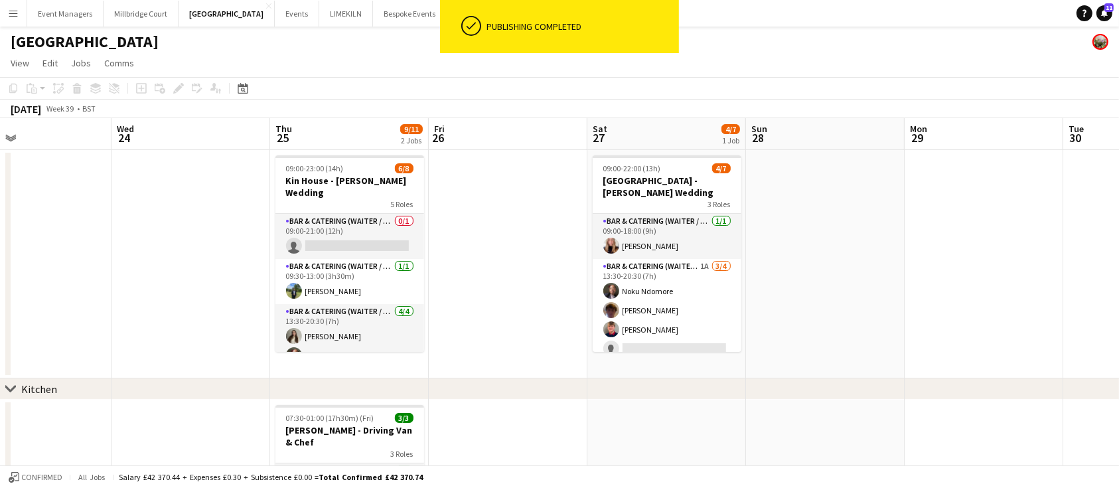
click at [335, 237] on app-card-role "Bar & Catering (Waiter / waitress) 0/1 09:00-21:00 (12h) single-neutral-actions" at bounding box center [350, 236] width 149 height 45
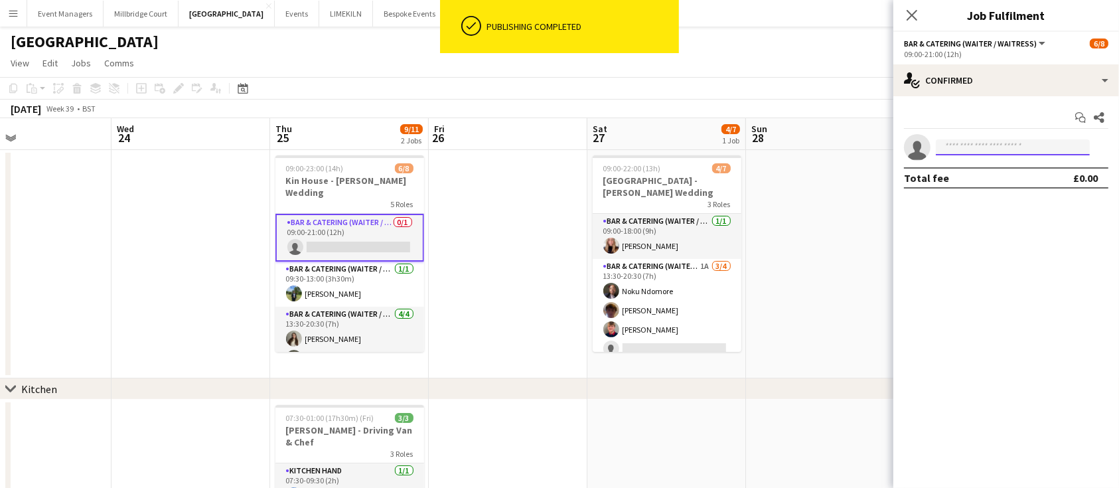
click at [967, 139] on input at bounding box center [1013, 147] width 154 height 16
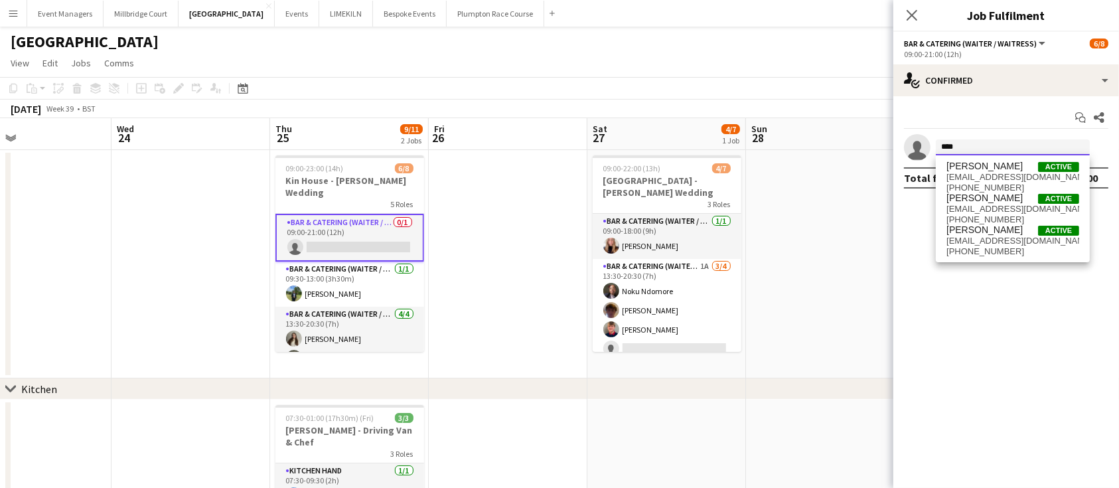
type input "****"
click at [1002, 197] on span "[PERSON_NAME]" at bounding box center [985, 198] width 76 height 11
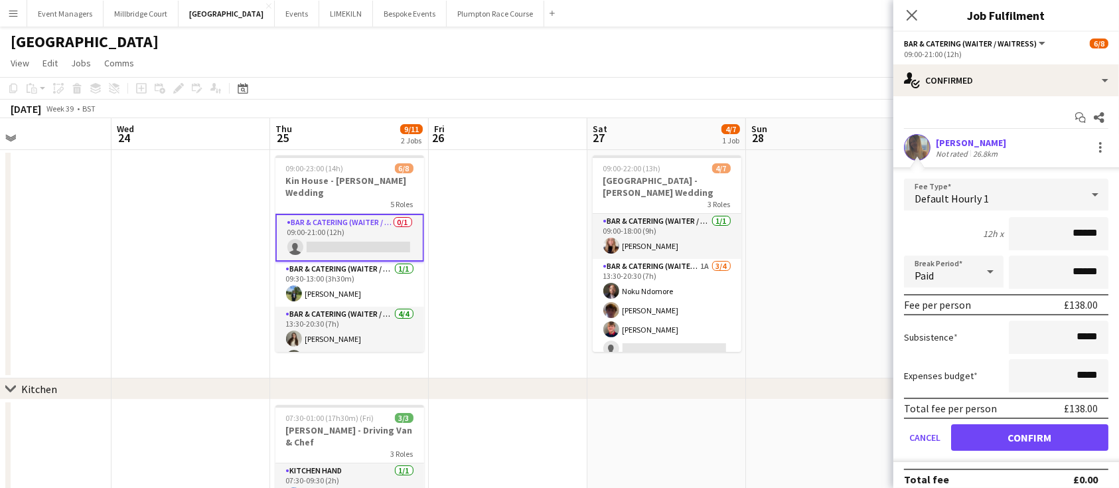
type input "******"
click at [1054, 433] on button "Confirm" at bounding box center [1029, 437] width 157 height 27
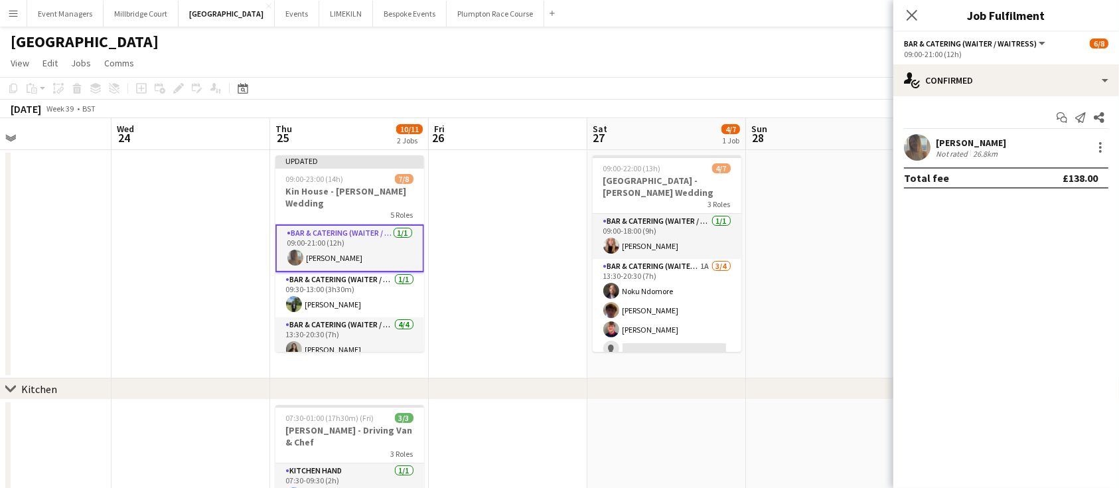
click at [916, 19] on icon at bounding box center [912, 15] width 11 height 11
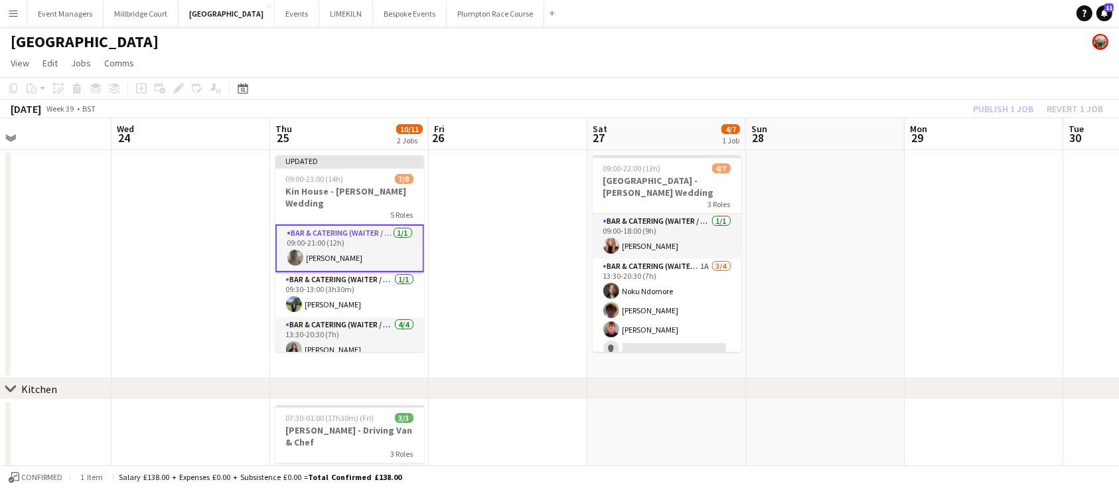
click at [1001, 114] on div "Publish 1 job Revert 1 job" at bounding box center [1038, 108] width 162 height 17
click at [1001, 114] on button "Publish 1 job" at bounding box center [1003, 108] width 71 height 17
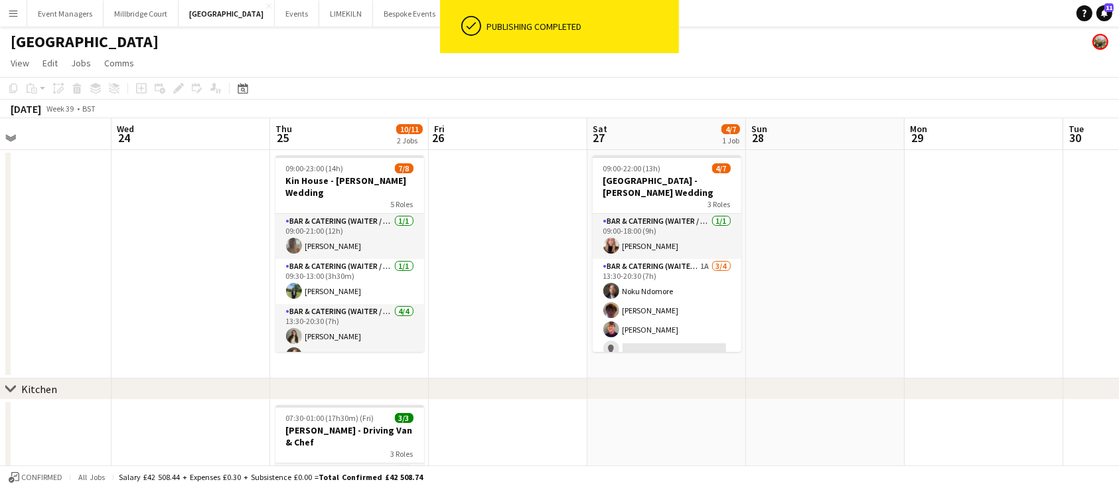
click at [641, 307] on app-card-role "Bar & Catering (Waiter / waitress) 1A [DATE] 13:30-20:30 (7h) Noku Ndomore [PER…" at bounding box center [667, 310] width 149 height 103
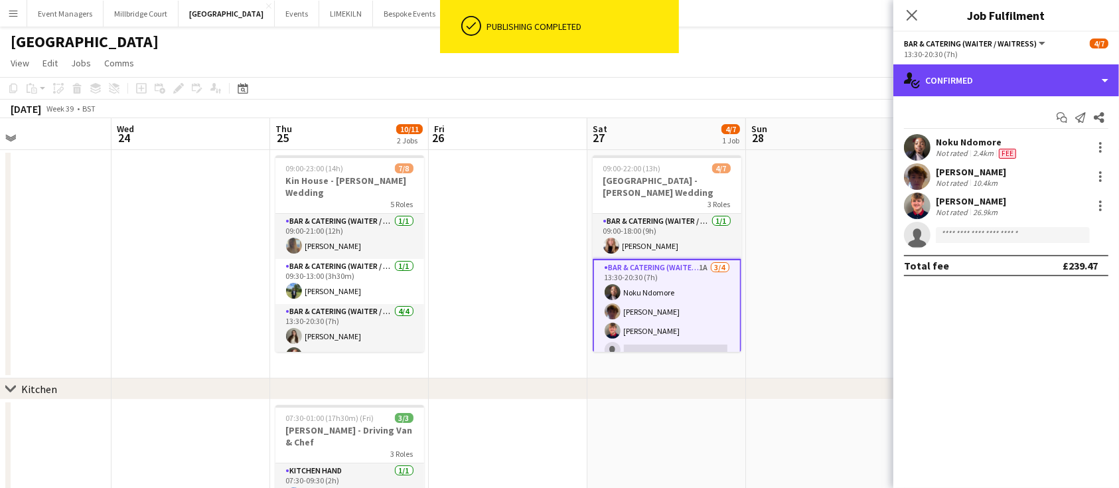
click at [995, 88] on div "single-neutral-actions-check-2 Confirmed" at bounding box center [1007, 80] width 226 height 32
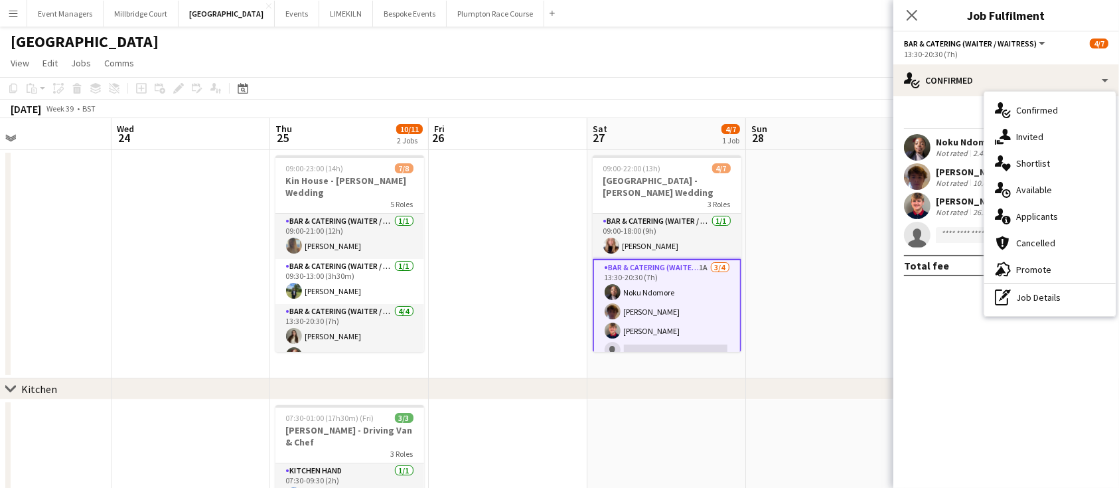
click at [1048, 216] on span "Applicants" at bounding box center [1037, 216] width 42 height 12
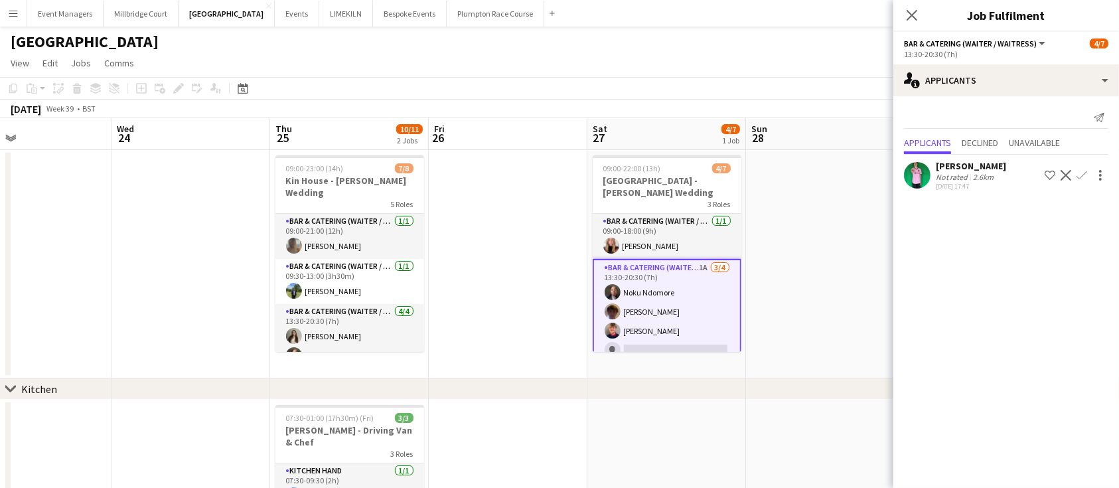
click at [914, 10] on icon "Close pop-in" at bounding box center [912, 15] width 11 height 11
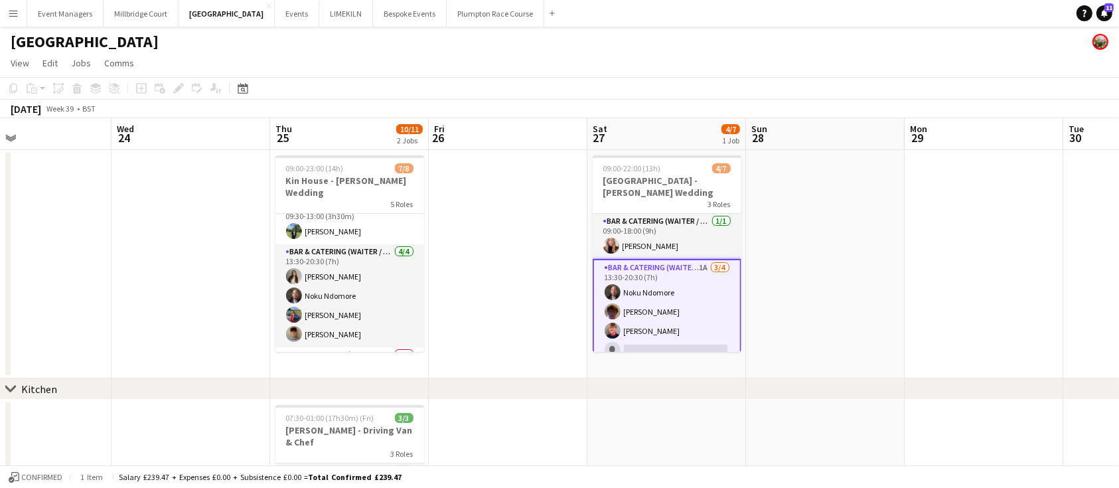
scroll to position [133, 0]
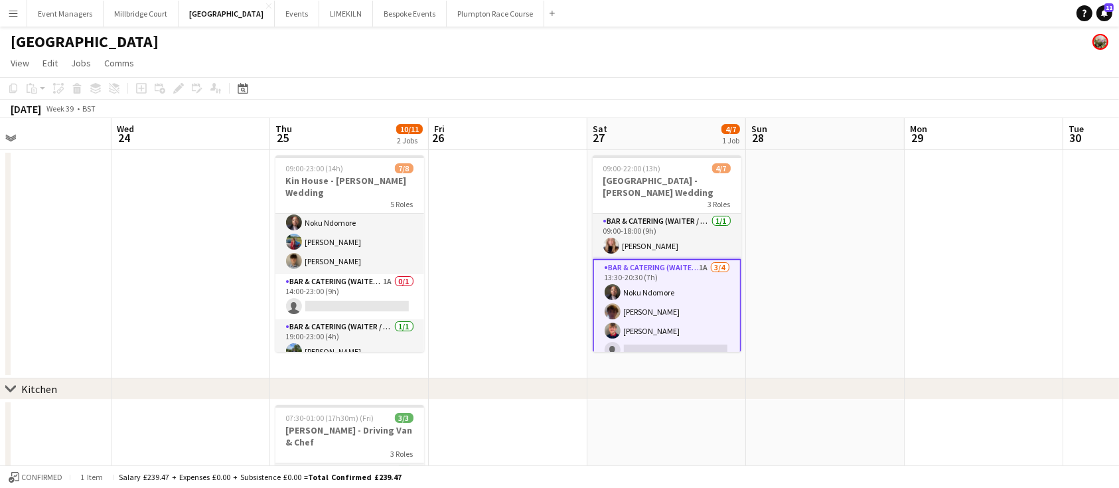
click at [365, 343] on app-card-role "Bar & Catering (Waiter / waitress) [DATE] 19:00-23:00 (4h) [PERSON_NAME]" at bounding box center [350, 341] width 149 height 45
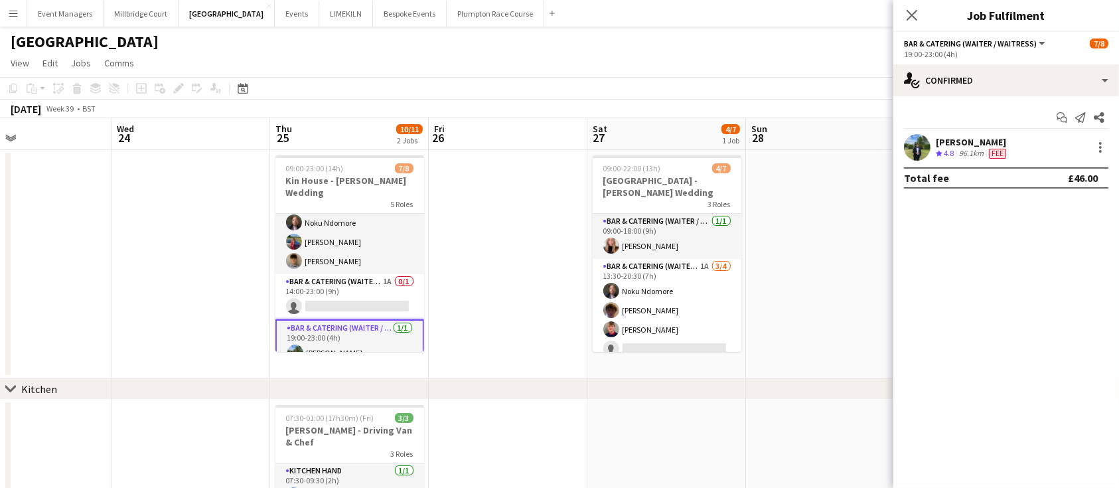
click at [1104, 142] on div at bounding box center [1101, 147] width 16 height 16
click at [1078, 290] on button "Remove" at bounding box center [1058, 299] width 104 height 32
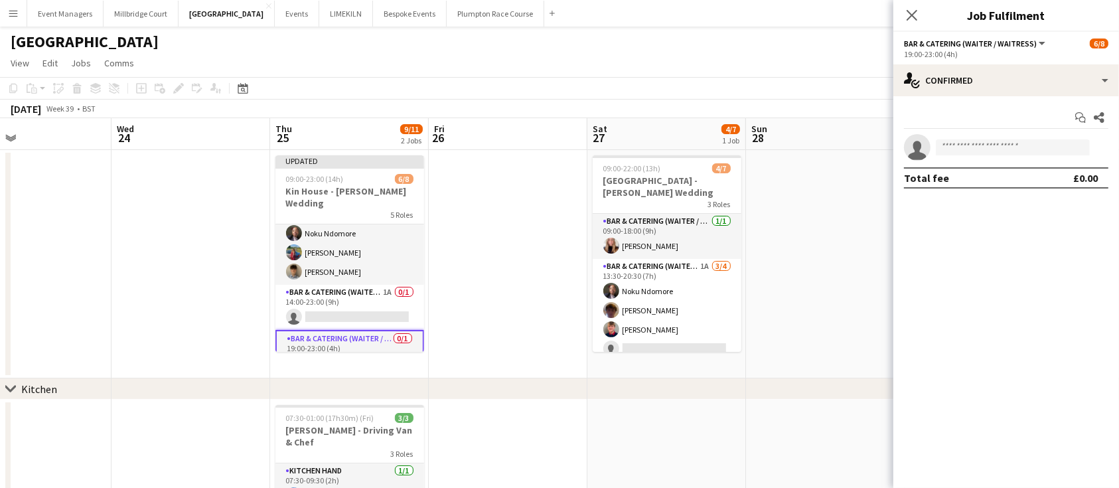
click at [956, 40] on span "Bar & Catering (Waiter / waitress)" at bounding box center [970, 44] width 133 height 10
click at [909, 15] on icon "Close pop-in" at bounding box center [912, 15] width 11 height 11
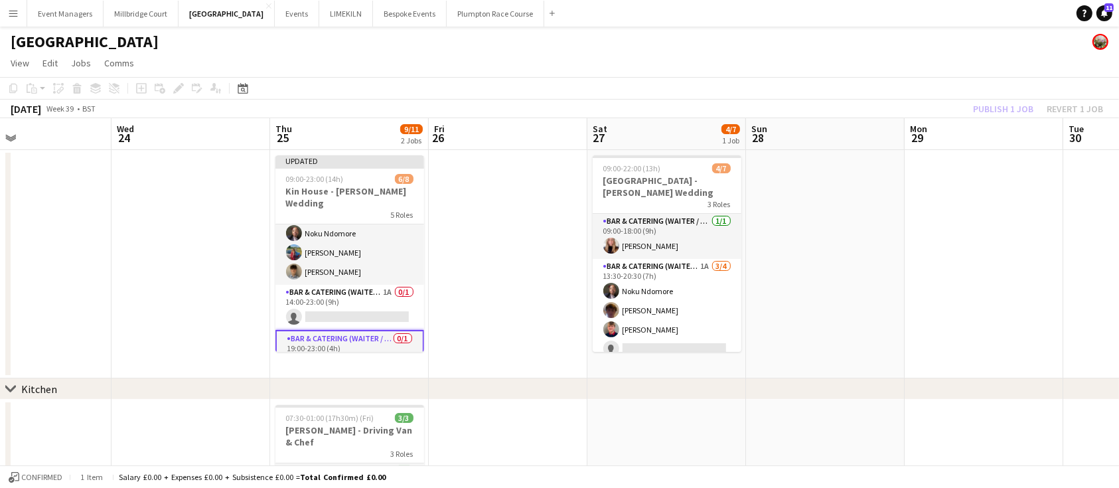
click at [339, 332] on app-card-role "Bar & Catering (Waiter / waitress) 0/1 19:00-23:00 (4h) single-neutral-actions" at bounding box center [350, 354] width 149 height 48
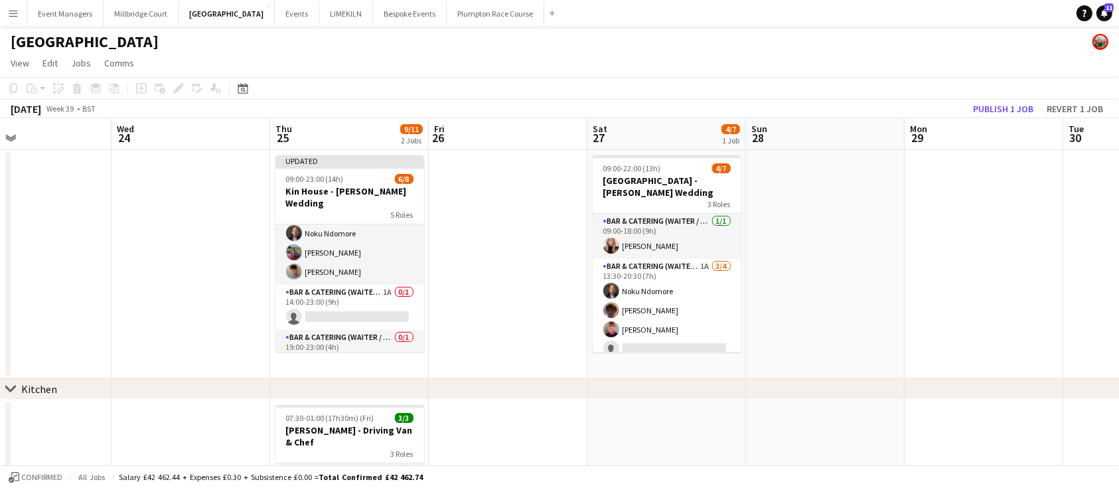
click at [339, 332] on app-card-role "Bar & Catering (Waiter / waitress) 0/1 19:00-23:00 (4h) single-neutral-actions" at bounding box center [350, 352] width 149 height 45
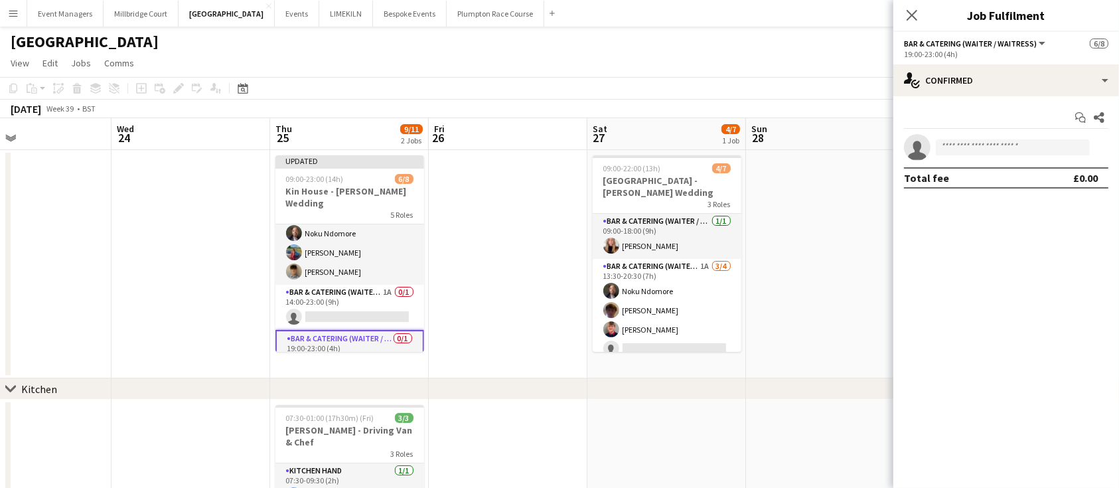
click at [339, 332] on app-card-role "Bar & Catering (Waiter / waitress) 0/1 19:00-23:00 (4h) single-neutral-actions" at bounding box center [350, 354] width 149 height 48
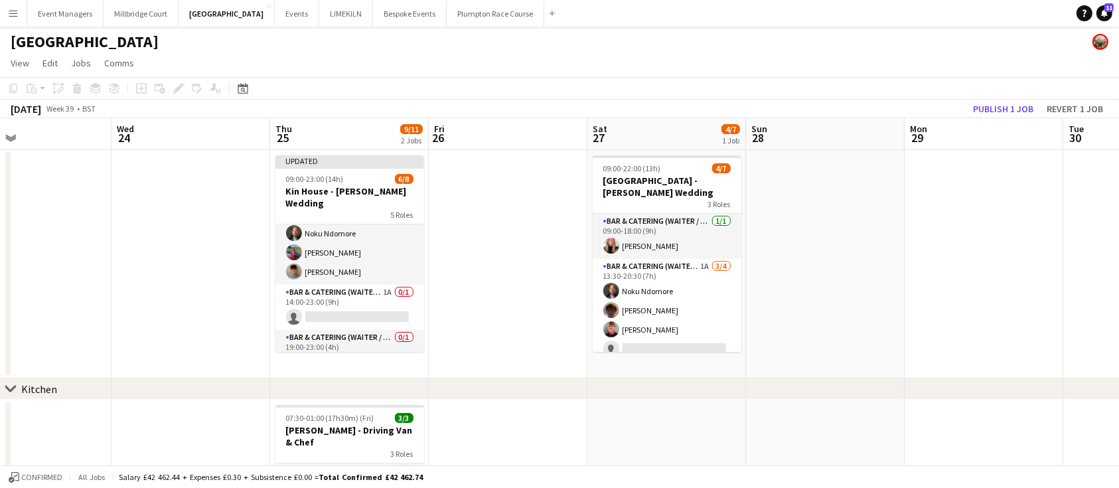
click at [351, 191] on h3 "Kin House - [PERSON_NAME] Wedding" at bounding box center [350, 197] width 149 height 24
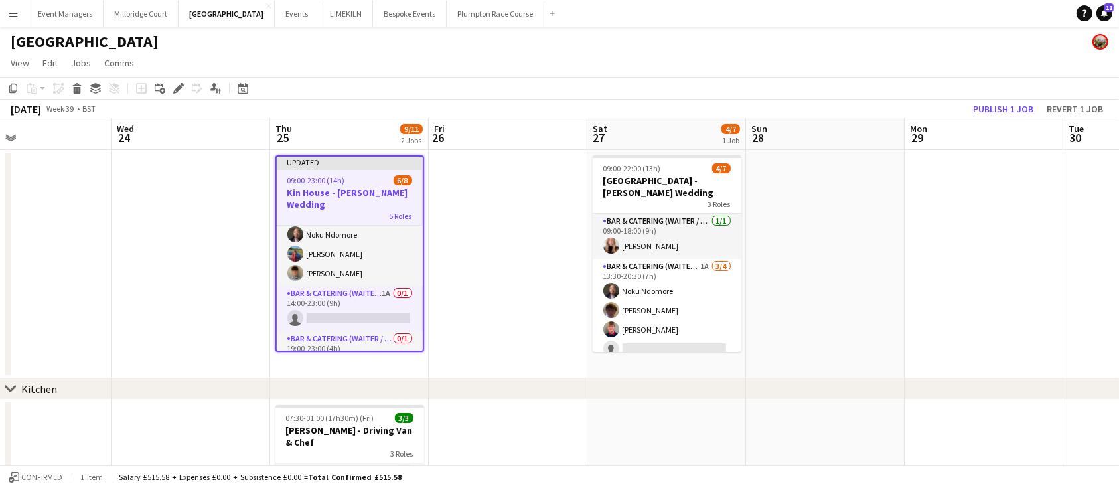
click at [351, 331] on app-card-role "Bar & Catering (Waiter / waitress) 0/1 19:00-23:00 (4h) single-neutral-actions" at bounding box center [350, 353] width 146 height 45
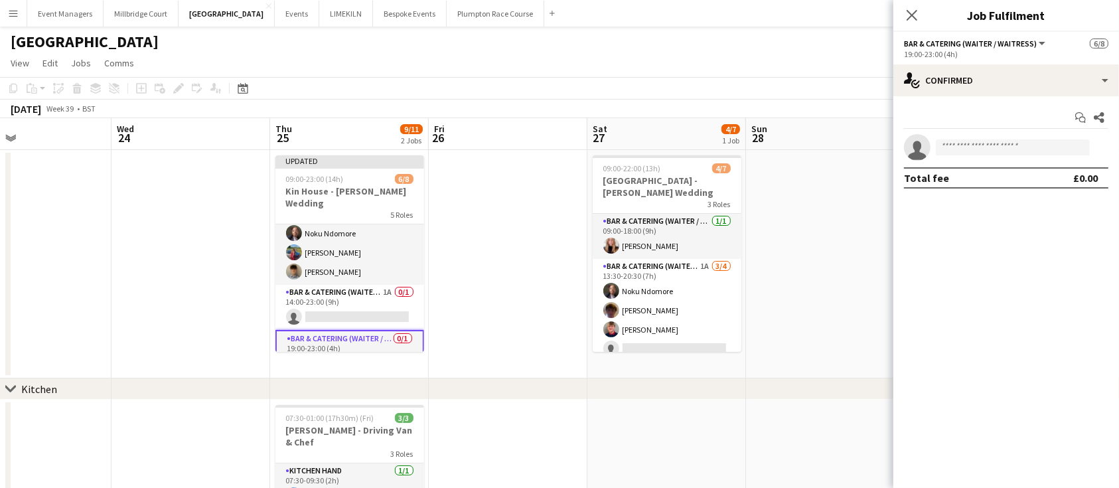
click at [993, 40] on span "Bar & Catering (Waiter / waitress)" at bounding box center [970, 44] width 133 height 10
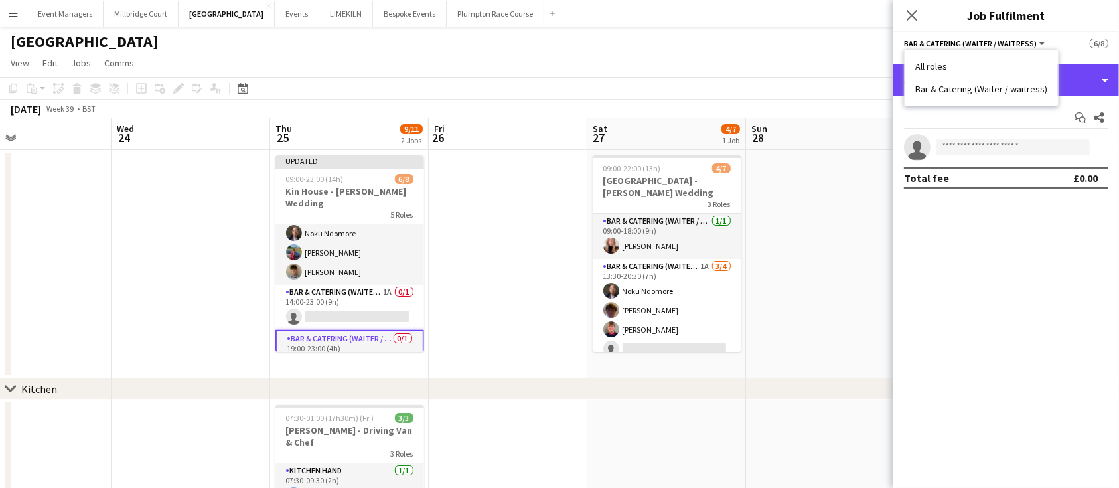
click at [1078, 89] on div "single-neutral-actions-check-2 Confirmed" at bounding box center [1007, 80] width 226 height 32
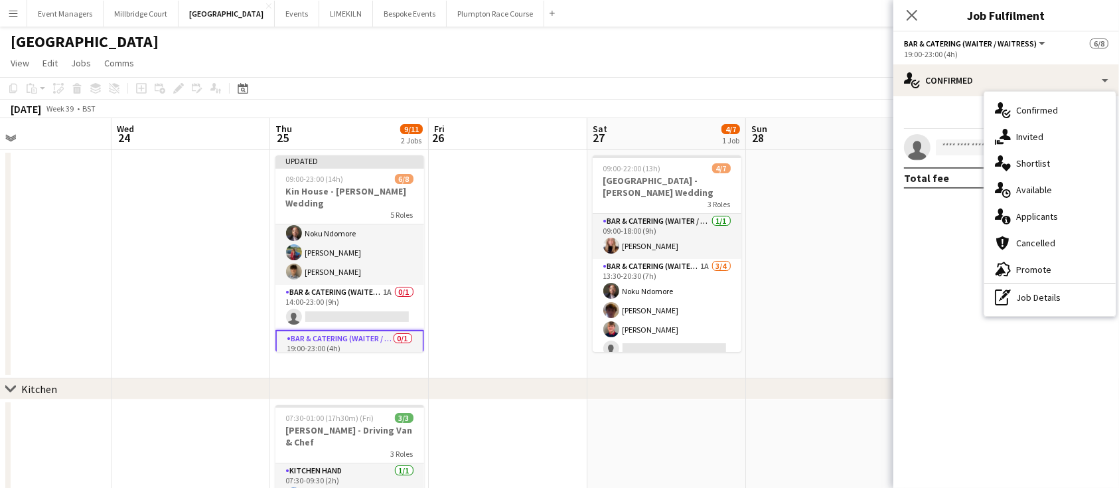
click at [1056, 296] on div "pen-write Job Details" at bounding box center [1050, 297] width 131 height 27
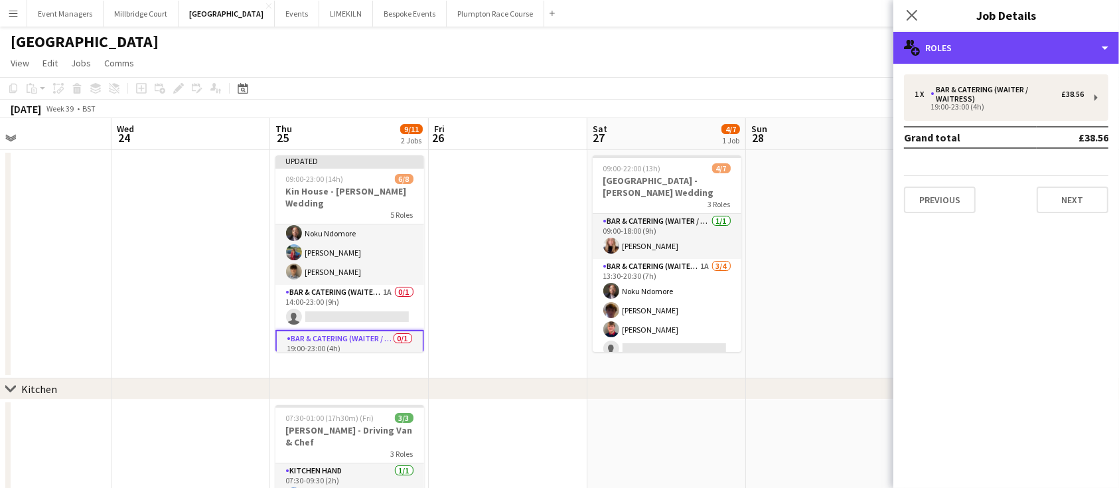
click at [993, 49] on div "multiple-users-add Roles" at bounding box center [1007, 48] width 226 height 32
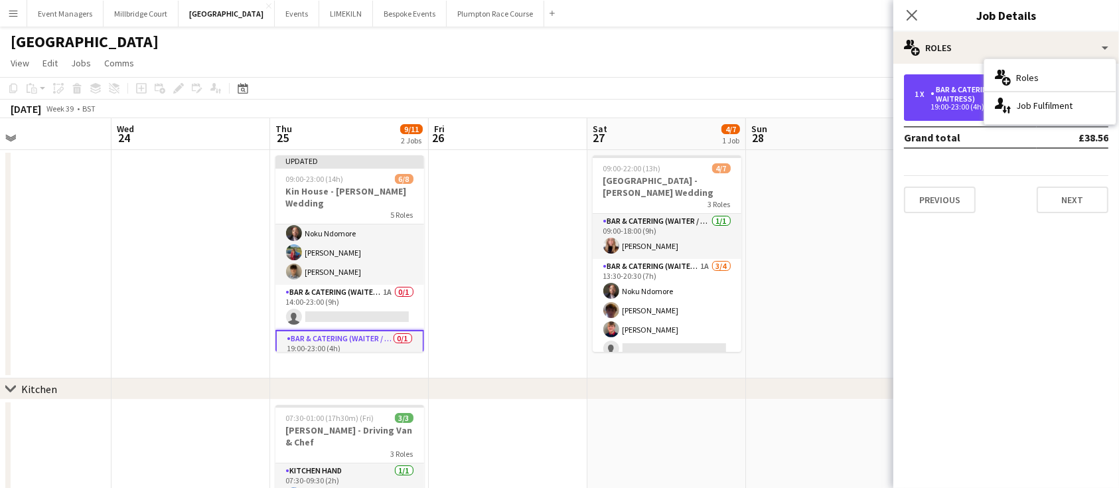
click at [955, 88] on div "Bar & Catering (Waiter / waitress)" at bounding box center [996, 94] width 131 height 19
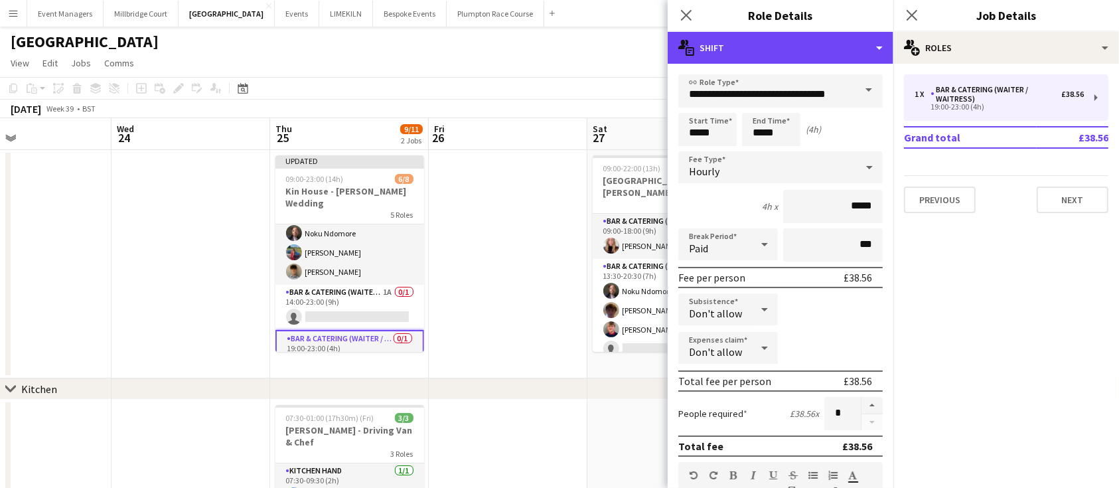
click at [829, 47] on div "multiple-actions-text Shift" at bounding box center [781, 48] width 226 height 32
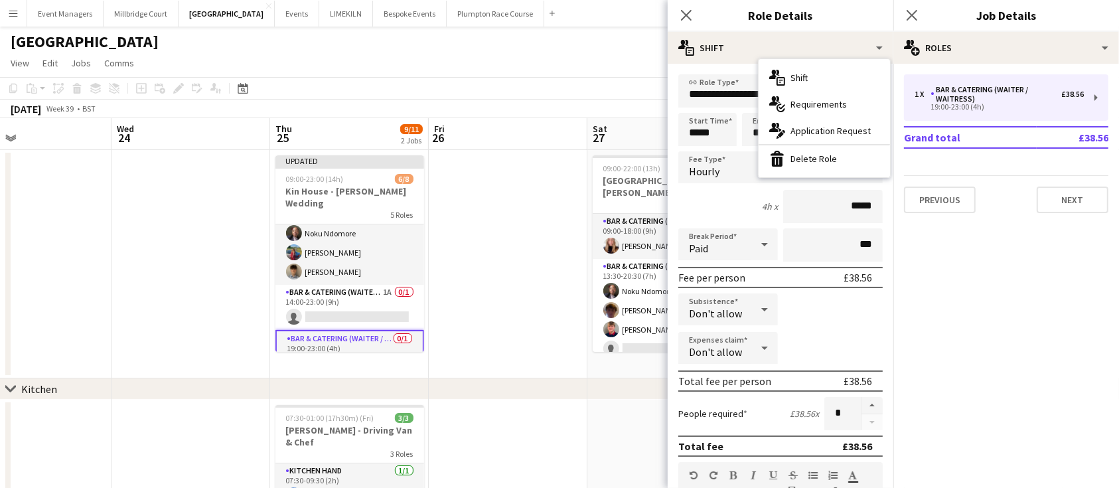
click at [823, 151] on div "bin-2 Delete Role" at bounding box center [824, 158] width 131 height 27
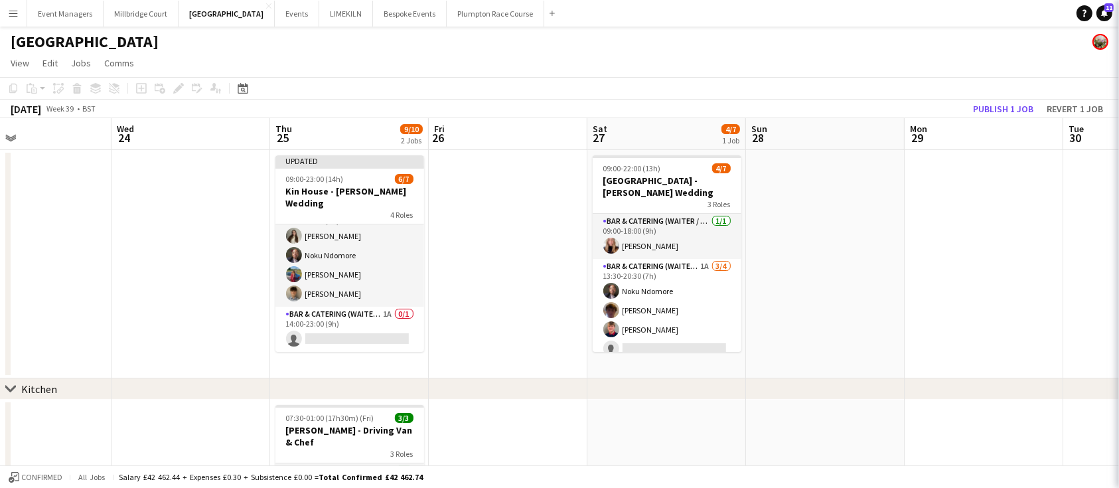
scroll to position [99, 0]
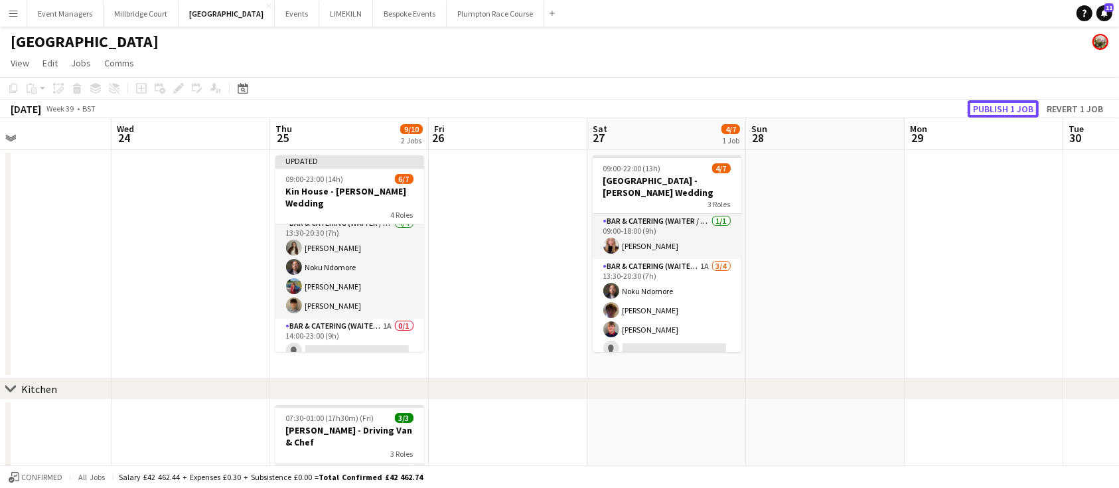
click at [1007, 115] on button "Publish 1 job" at bounding box center [1003, 108] width 71 height 17
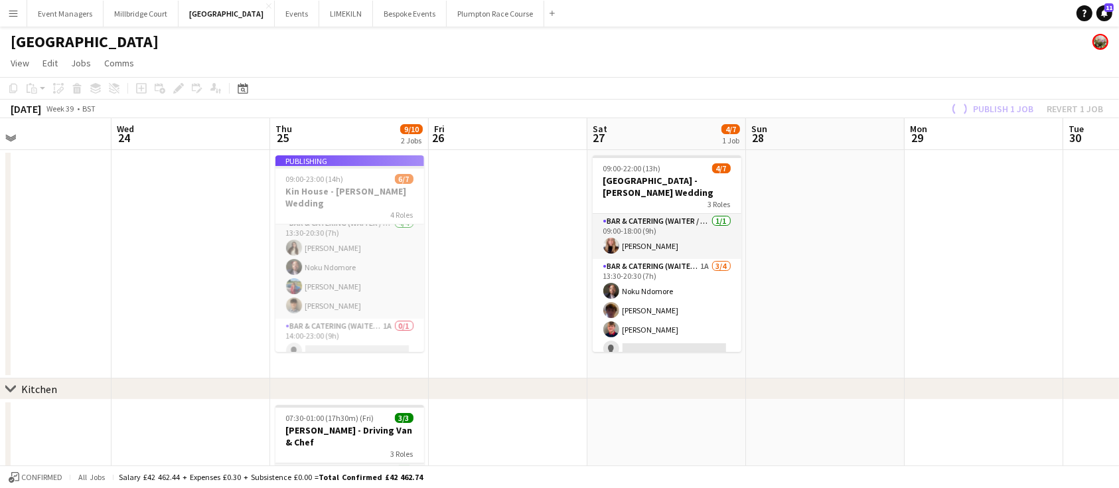
scroll to position [88, 0]
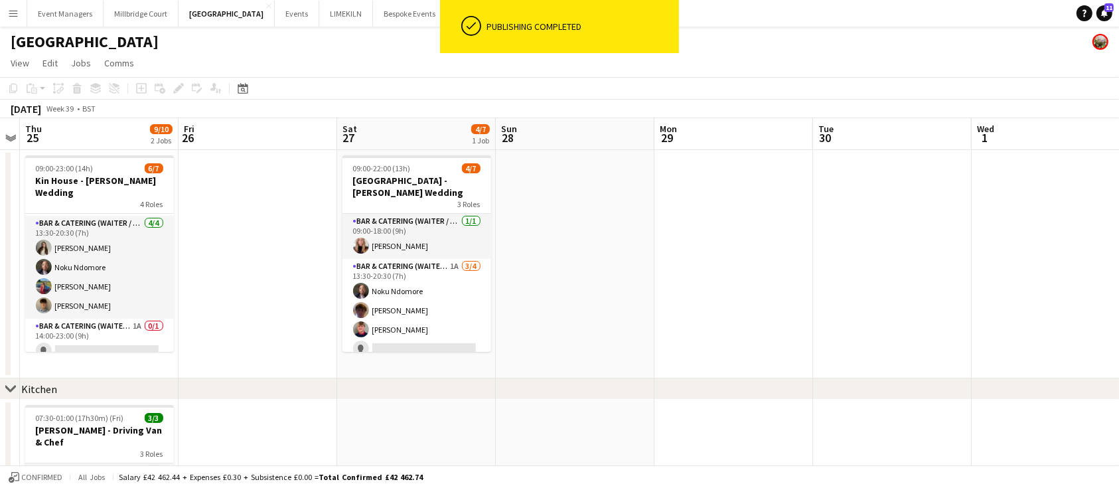
drag, startPoint x: 915, startPoint y: 246, endPoint x: 664, endPoint y: 295, distance: 255.8
click at [664, 295] on app-calendar-viewport "Sun 21 Mon 22 Tue 23 Wed 24 Thu 25 9/10 2 Jobs Fri 26 Sat 27 4/7 1 Job Sun 28 M…" at bounding box center [559, 403] width 1119 height 570
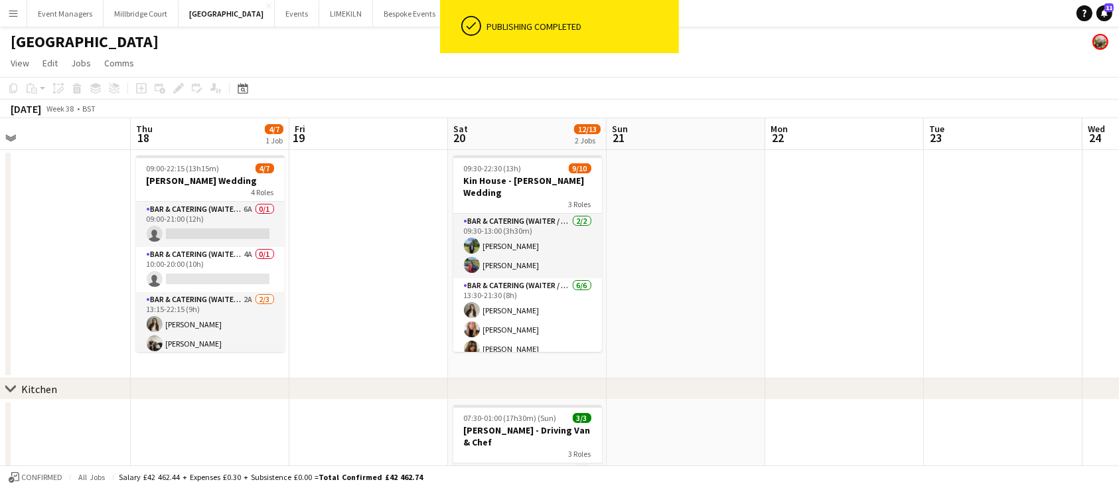
scroll to position [0, 345]
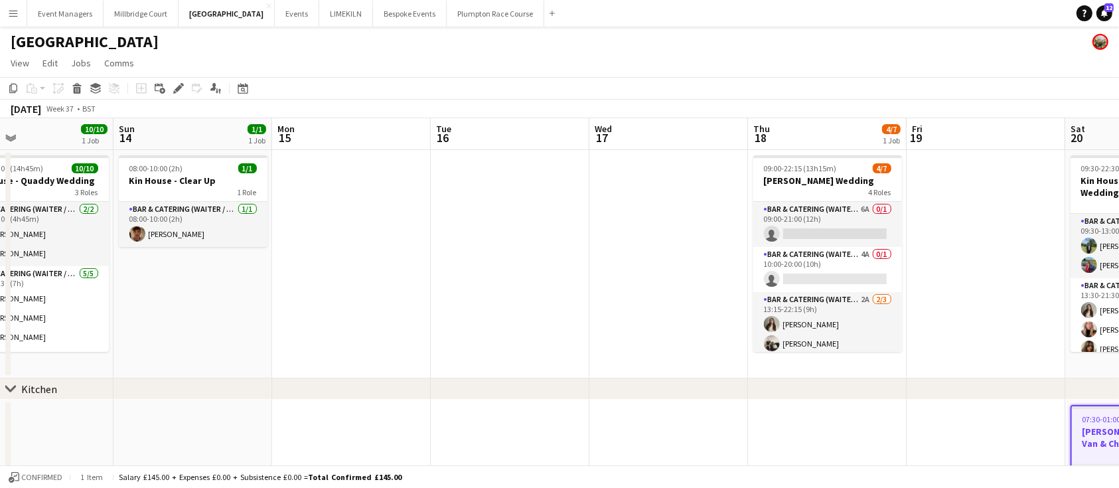
scroll to position [0, 524]
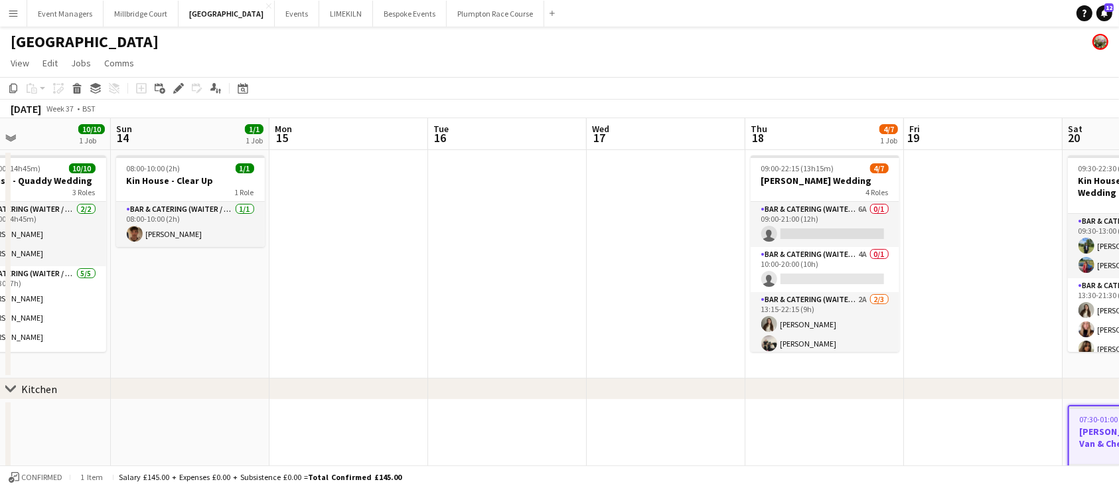
click at [771, 281] on app-card-role "Bar & Catering (Waiter / waitress) 4A 0/1 10:00-20:00 (10h) single-neutral-acti…" at bounding box center [825, 269] width 149 height 45
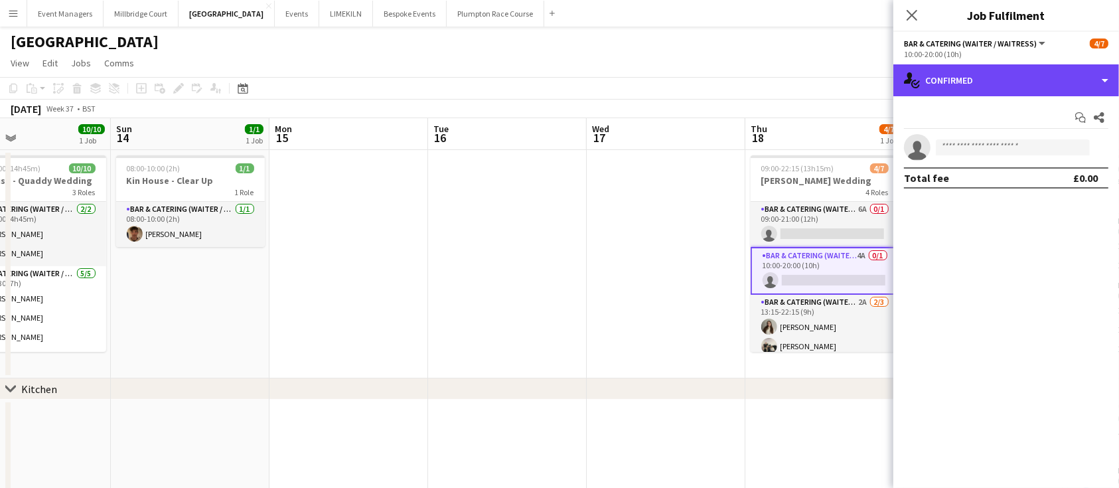
click at [988, 82] on div "single-neutral-actions-check-2 Confirmed" at bounding box center [1007, 80] width 226 height 32
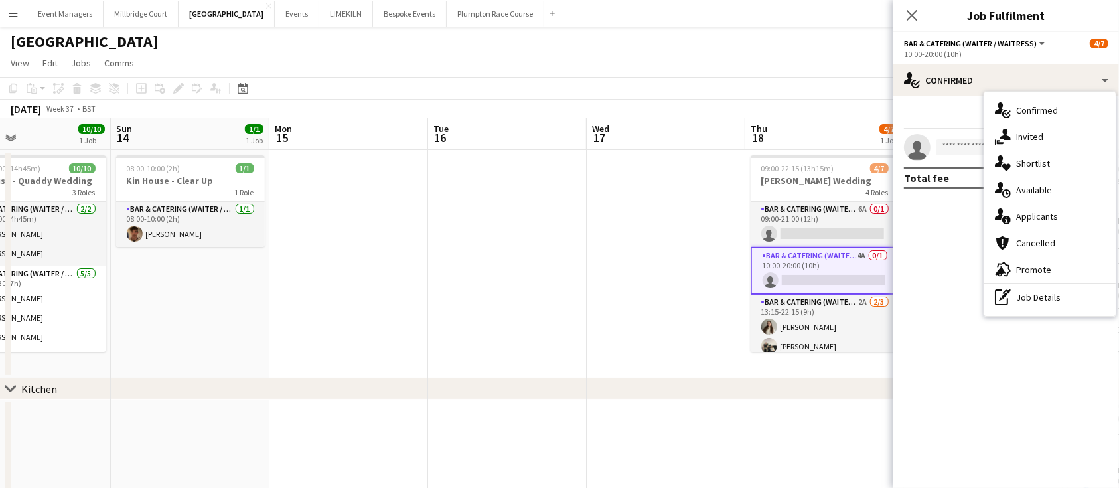
click at [1046, 226] on div "single-neutral-actions-information Applicants" at bounding box center [1050, 216] width 131 height 27
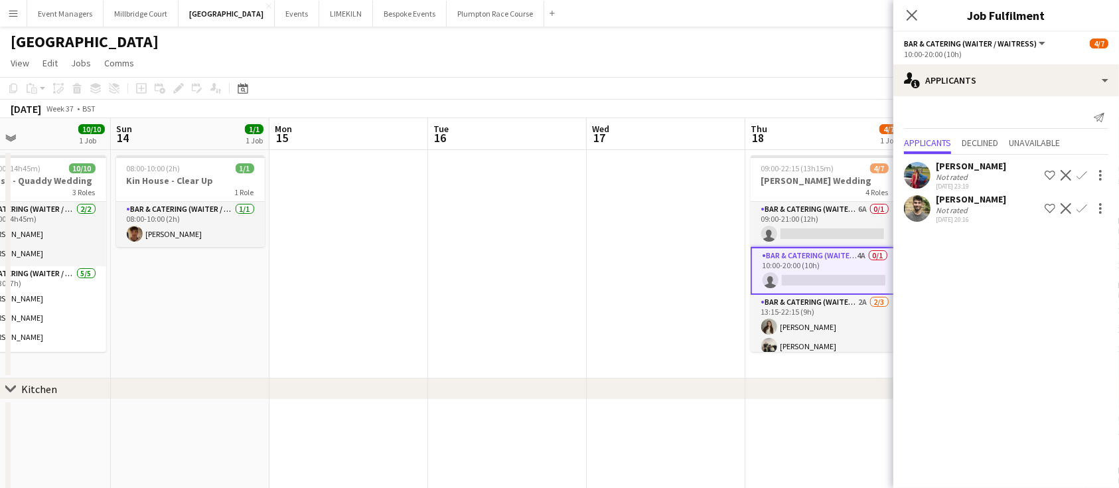
scroll to position [0, 601]
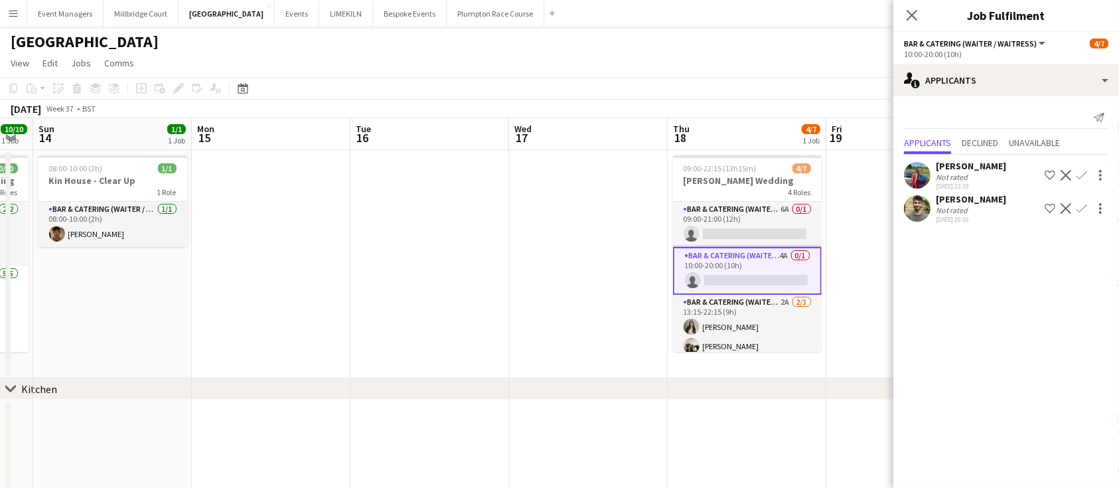
click at [728, 224] on app-card-role "Bar & Catering (Waiter / waitress) 6A 0/1 09:00-21:00 (12h) single-neutral-acti…" at bounding box center [747, 224] width 149 height 45
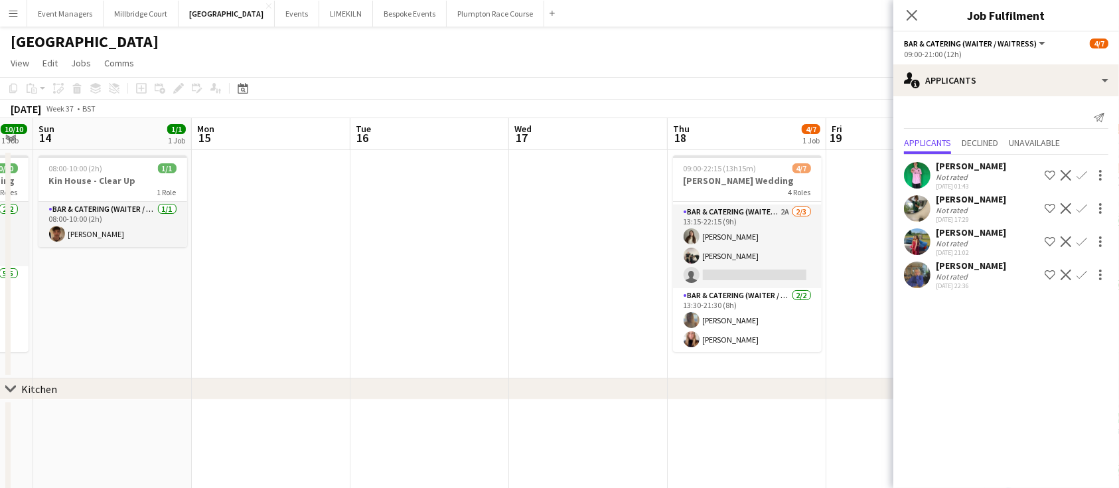
click at [732, 264] on app-card-role "Bar & Catering (Waiter / waitress) 2A [DATE] 13:15-22:15 (9h) [PERSON_NAME] [PE…" at bounding box center [747, 246] width 149 height 84
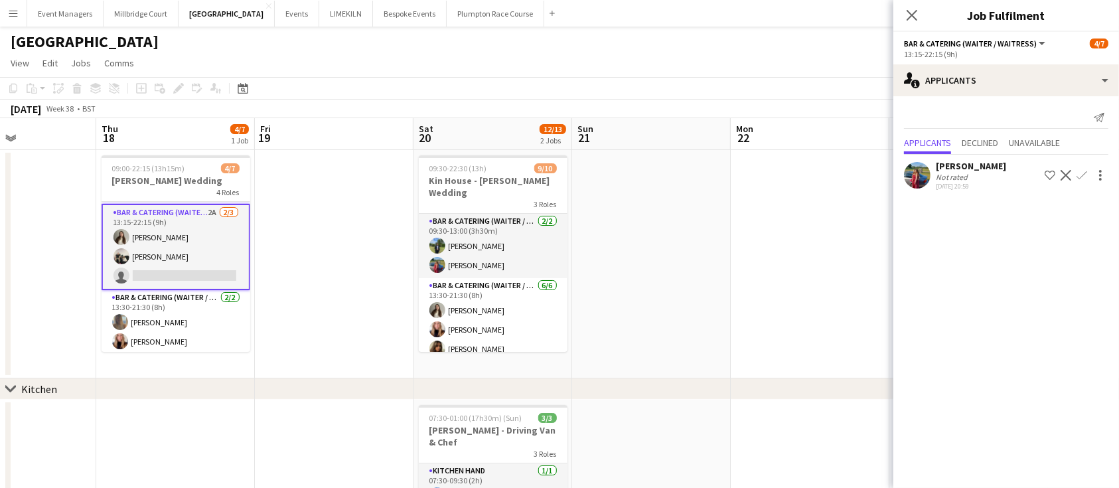
scroll to position [120, 0]
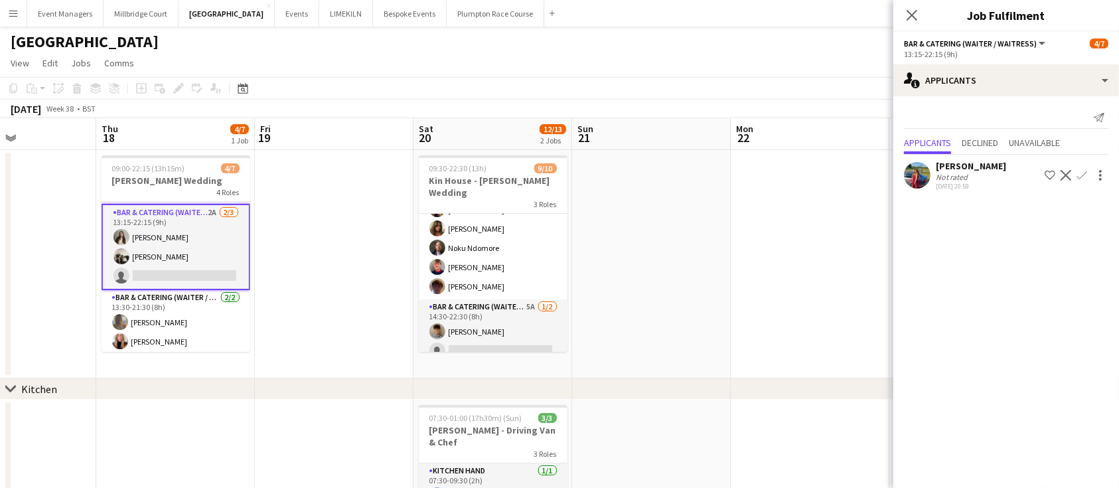
click at [511, 336] on app-card-role "Bar & Catering (Waiter / waitress) 5A [DATE] 14:30-22:30 (8h) [PERSON_NAME] sin…" at bounding box center [493, 331] width 149 height 64
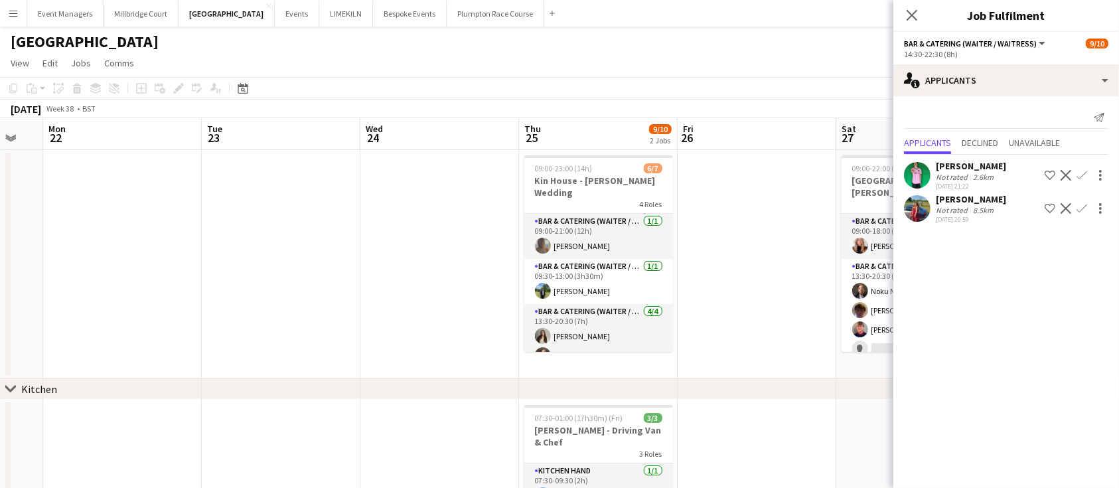
scroll to position [88, 0]
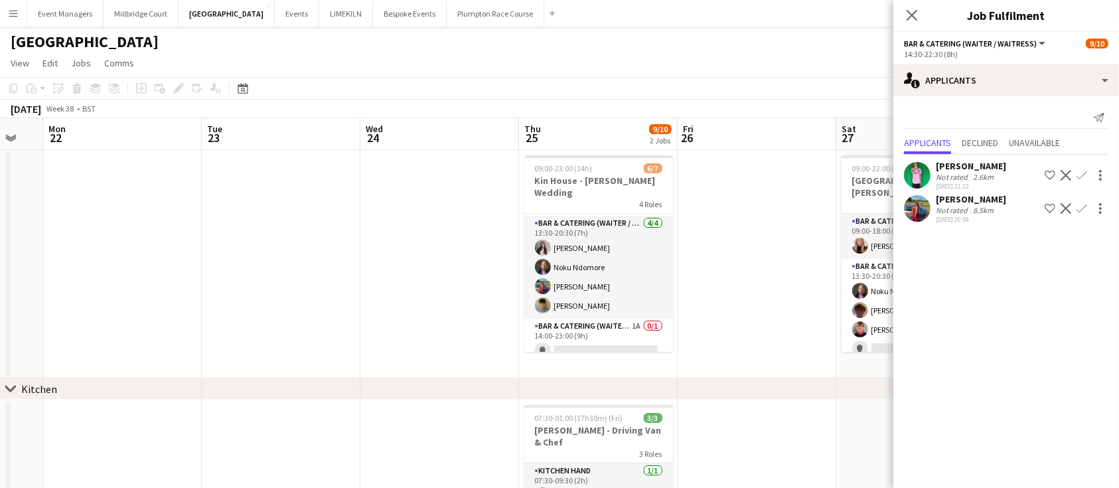
click at [588, 319] on app-card-role "Bar & Catering (Waiter / waitress) 1A 0/1 14:00-23:00 (9h) single-neutral-actio…" at bounding box center [598, 341] width 149 height 45
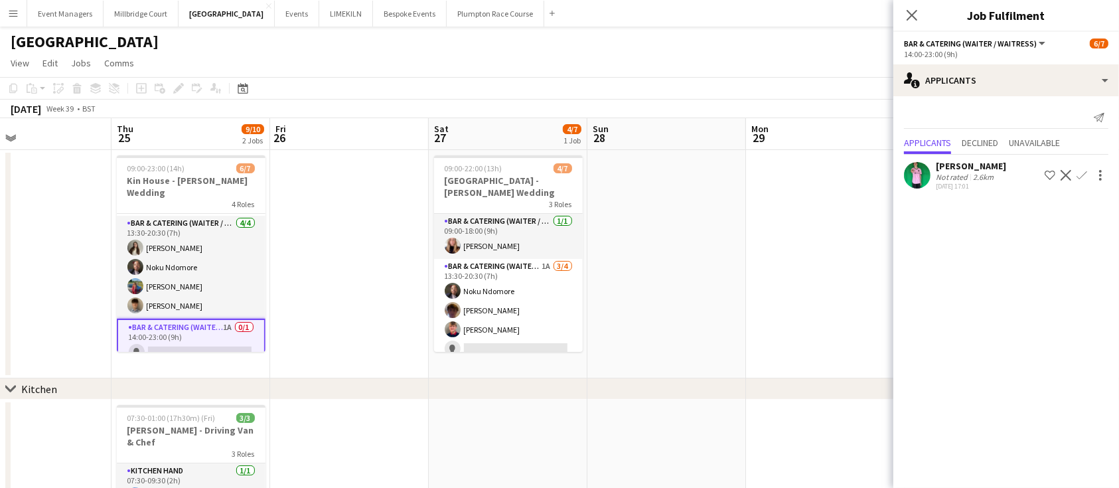
scroll to position [0, 366]
click at [463, 307] on app-card-role "Bar & Catering (Waiter / waitress) 1A [DATE] 13:30-20:30 (7h) Noku Ndomore [PER…" at bounding box center [507, 310] width 149 height 103
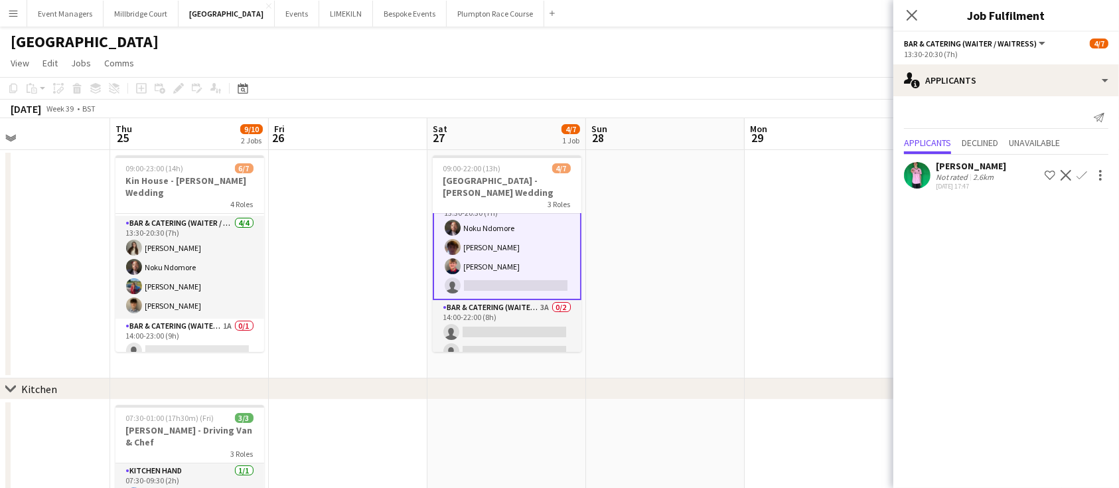
click at [463, 307] on app-card-role "Bar & Catering (Waiter / waitress) 3A 0/2 14:00-22:00 (8h) single-neutral-actio…" at bounding box center [507, 332] width 149 height 64
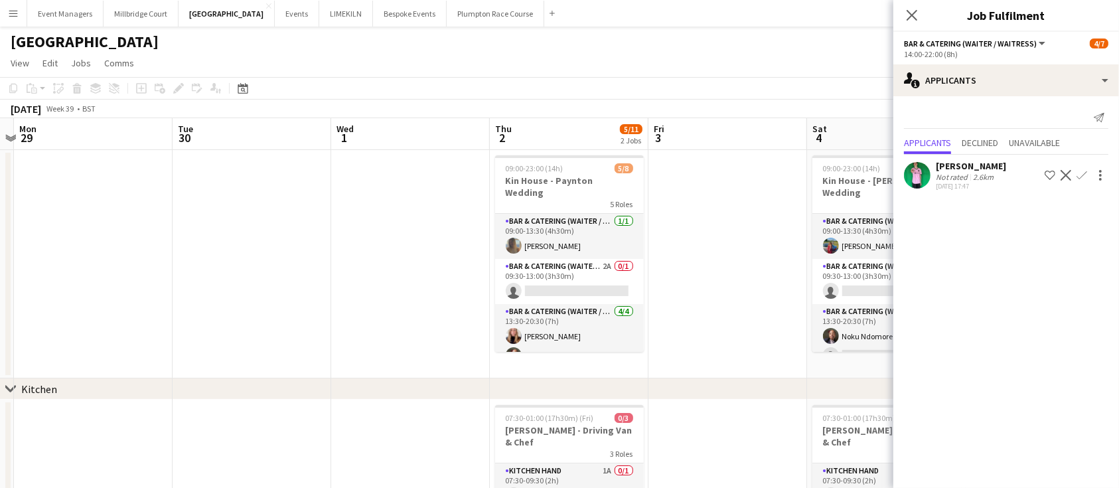
scroll to position [0, 465]
click at [534, 262] on app-card-role "Bar & Catering (Waiter / waitress) 2A 0/1 09:30-13:00 (3h30m) single-neutral-ac…" at bounding box center [566, 281] width 149 height 45
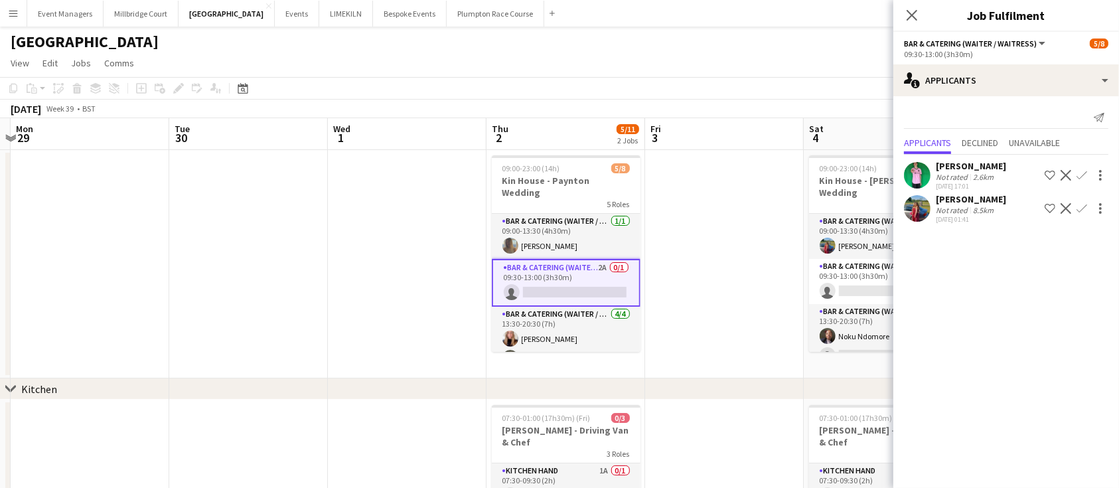
scroll to position [62, 0]
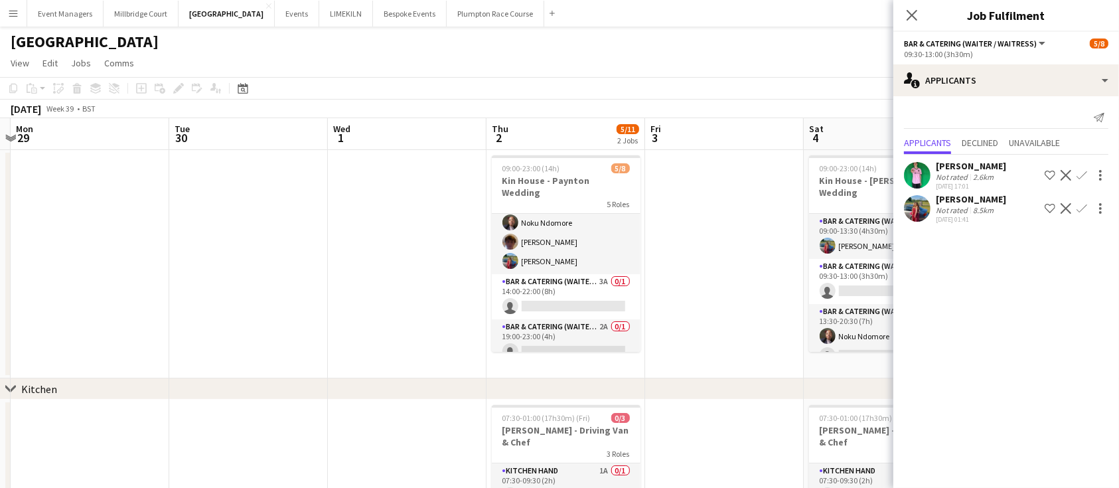
click at [554, 299] on app-card-role "Bar & Catering (Waiter / waitress) 3A 0/1 14:00-22:00 (8h) single-neutral-actio…" at bounding box center [566, 296] width 149 height 45
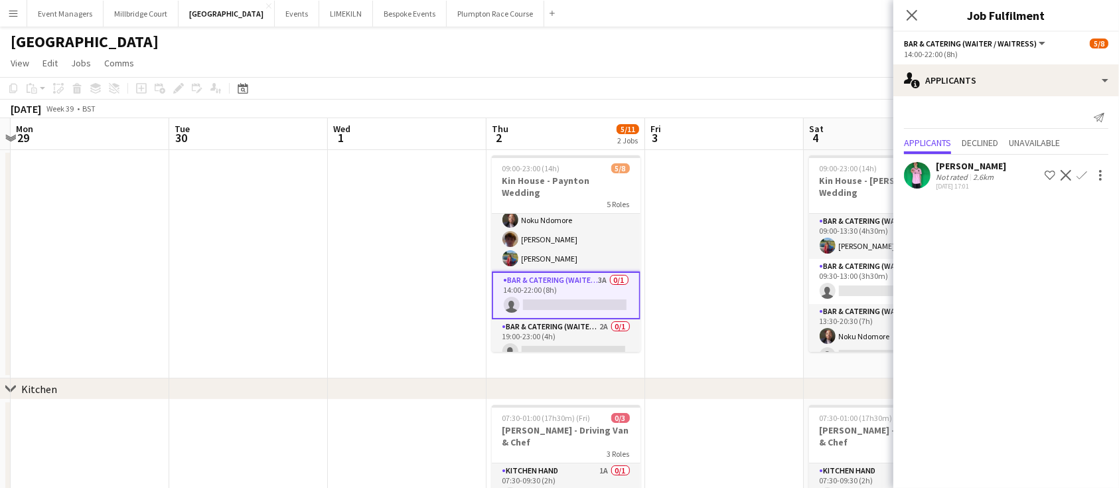
scroll to position [133, 0]
click at [563, 329] on app-card-role "Bar & Catering (Waiter / waitress) 2A 0/1 19:00-23:00 (4h) single-neutral-actio…" at bounding box center [566, 344] width 149 height 45
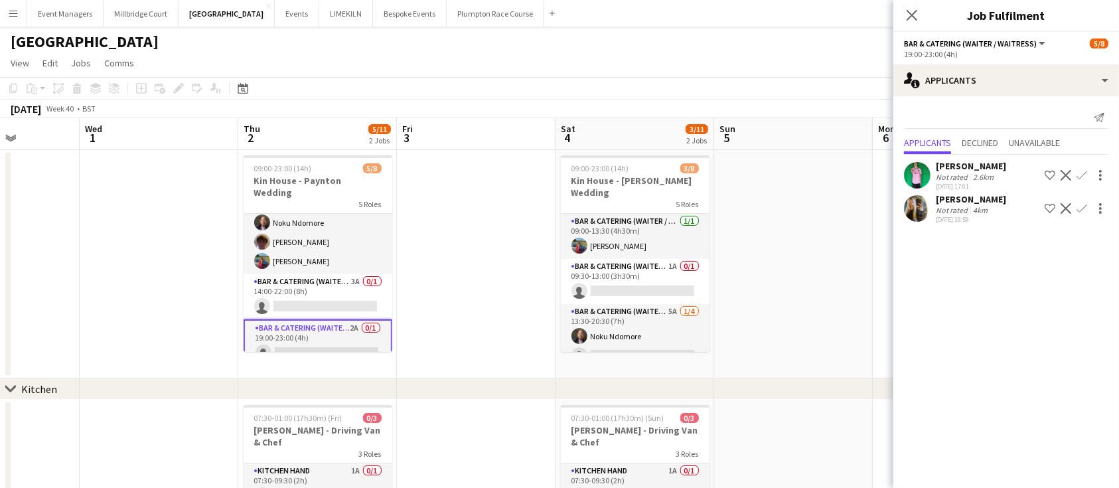
scroll to position [0, 380]
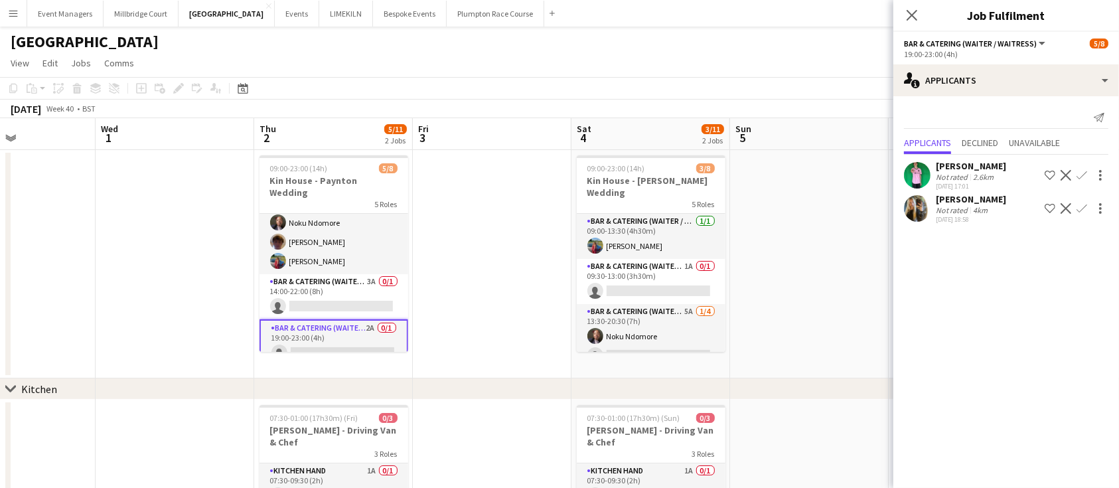
click at [914, 10] on icon "Close pop-in" at bounding box center [912, 15] width 11 height 11
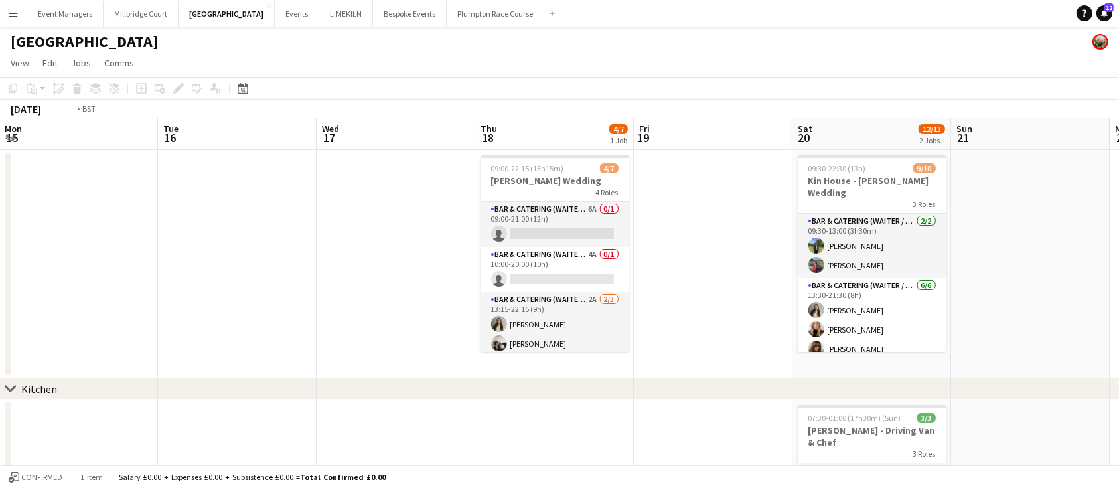
scroll to position [0, 574]
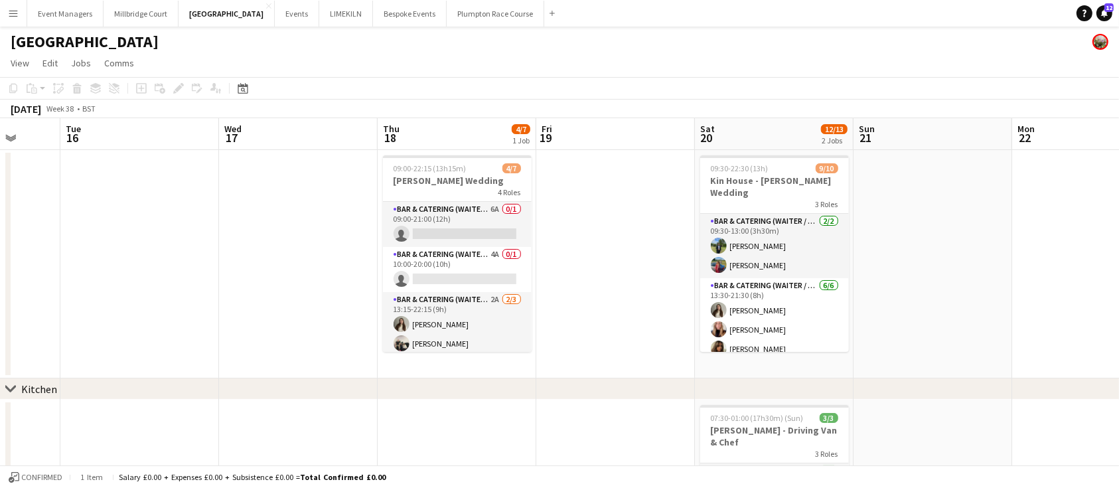
click at [398, 210] on app-card-role "Bar & Catering (Waiter / waitress) 6A 0/1 09:00-21:00 (12h) single-neutral-acti…" at bounding box center [457, 224] width 149 height 45
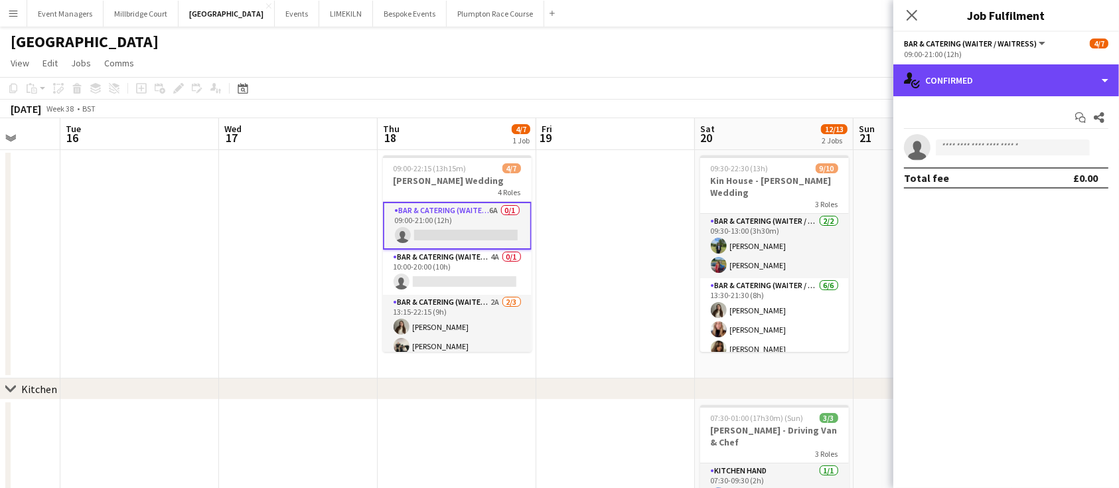
click at [971, 76] on div "single-neutral-actions-check-2 Confirmed" at bounding box center [1007, 80] width 226 height 32
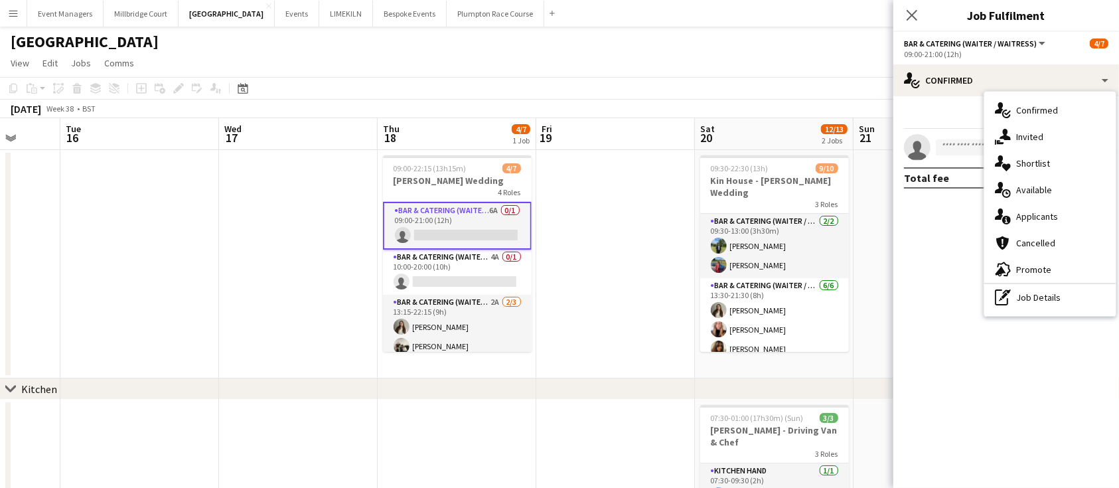
click at [1040, 217] on span "Applicants" at bounding box center [1037, 216] width 42 height 12
